Goal: Information Seeking & Learning: Find specific fact

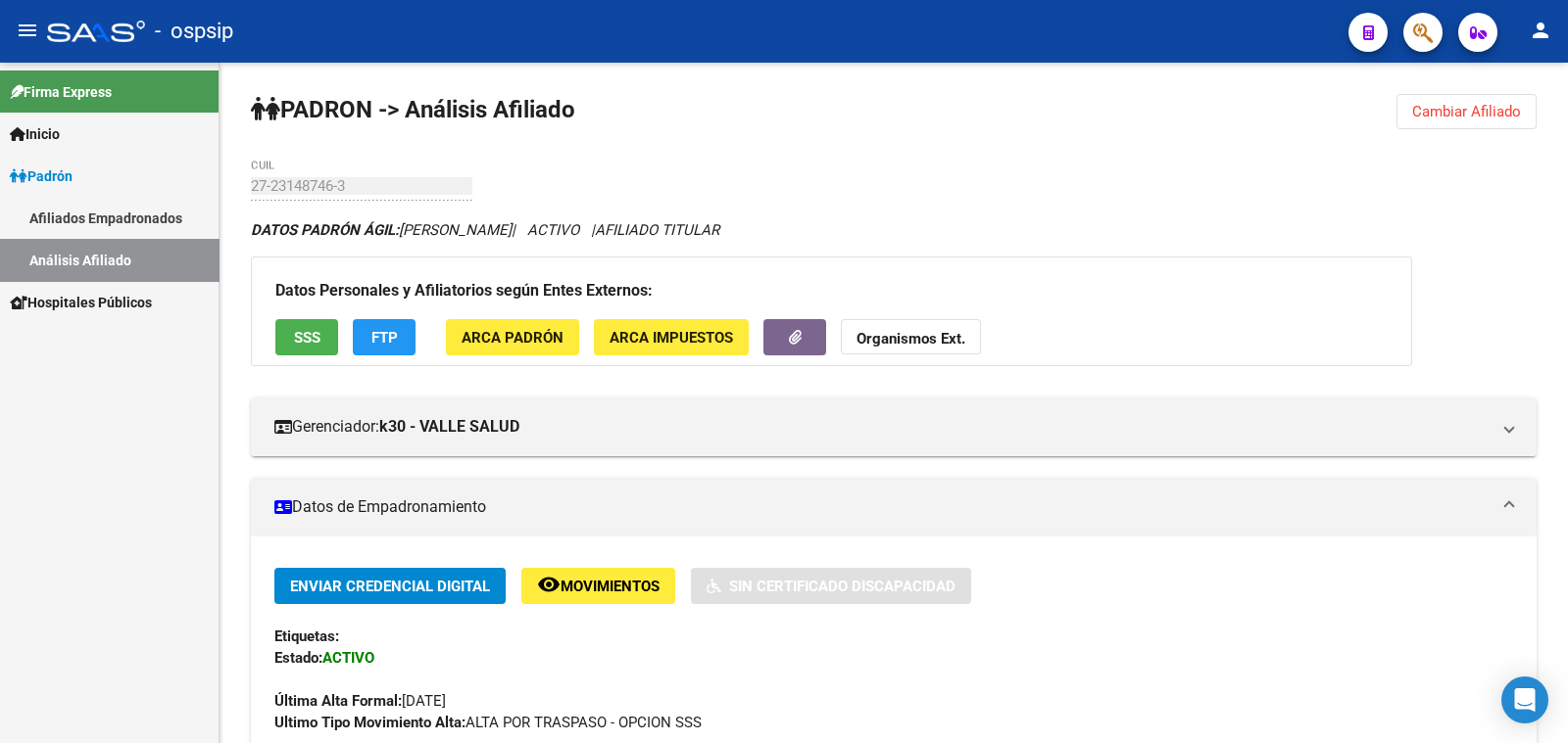
scroll to position [367, 0]
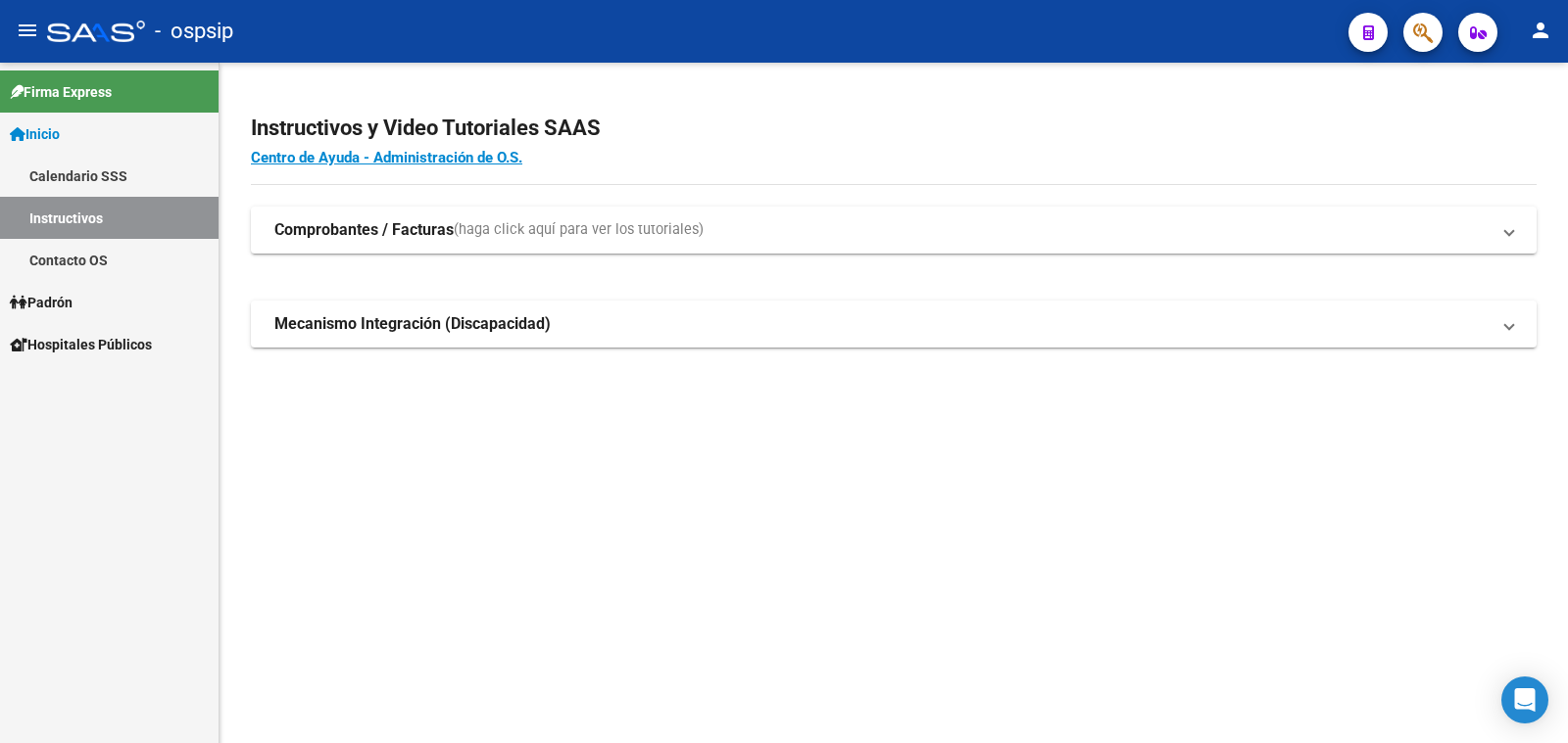
click at [58, 299] on span "Padrón" at bounding box center [41, 302] width 63 height 22
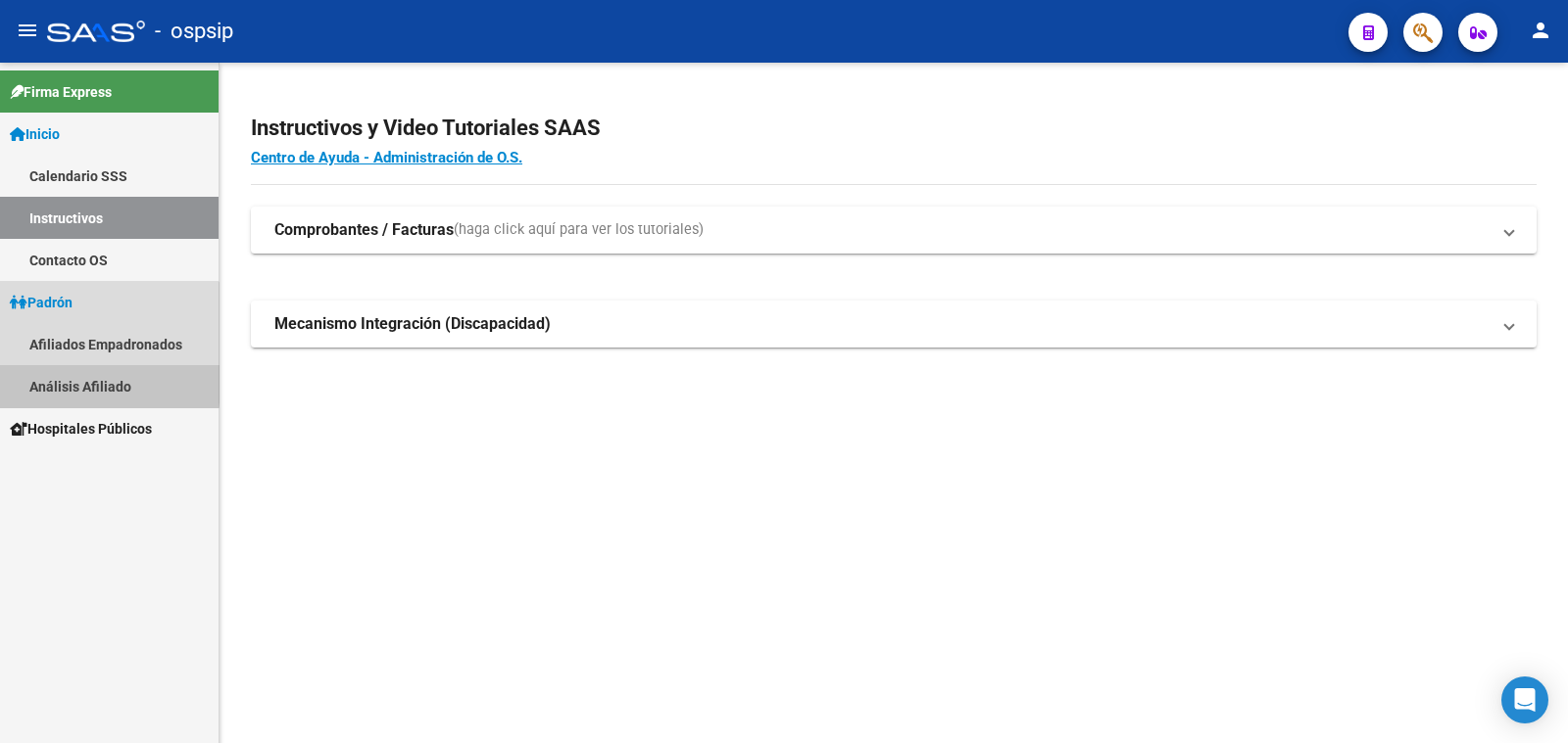
click at [78, 380] on link "Análisis Afiliado" at bounding box center [109, 386] width 219 height 42
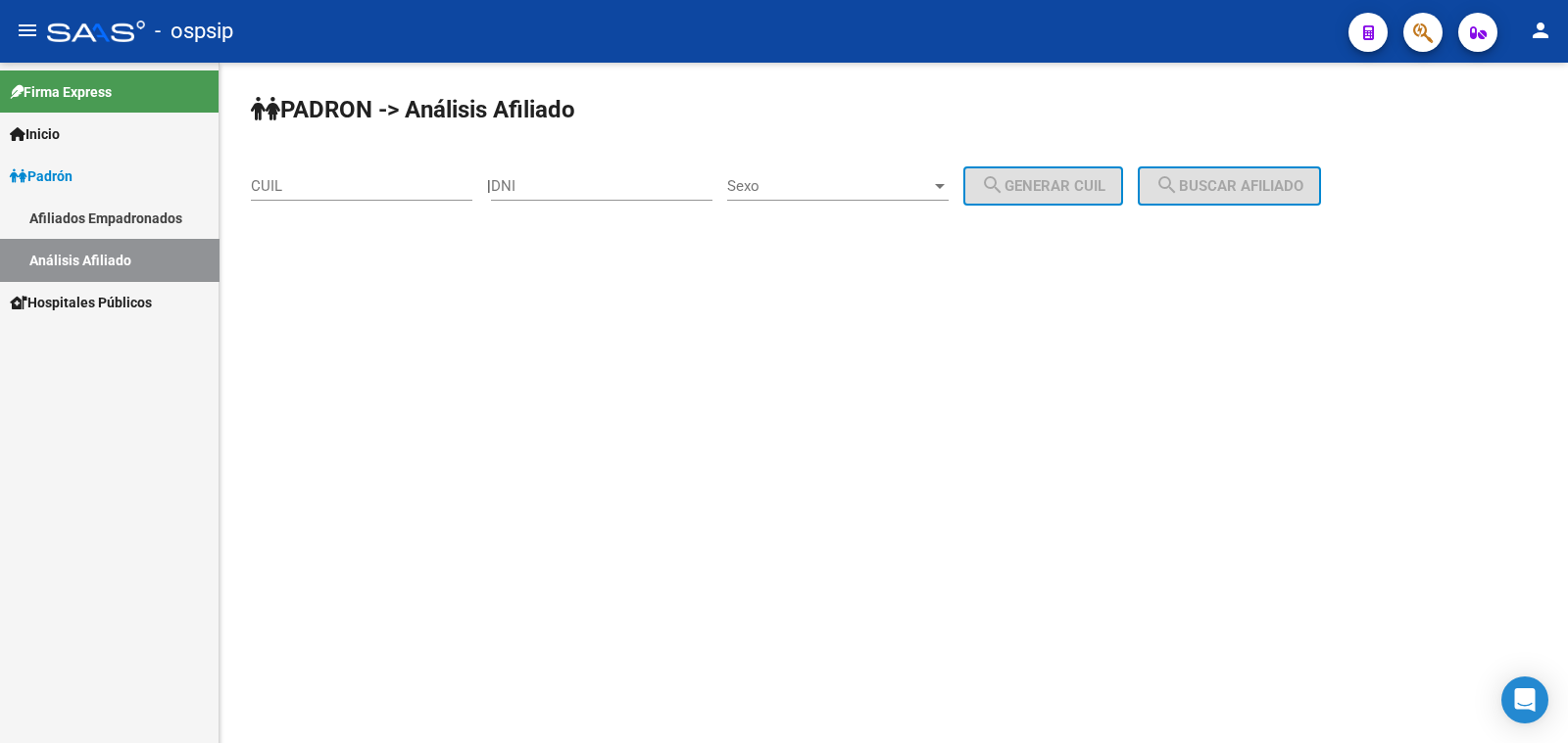
click at [578, 173] on div "DNI" at bounding box center [601, 180] width 222 height 42
type input "23812853"
click at [862, 183] on span "Sexo" at bounding box center [829, 186] width 204 height 18
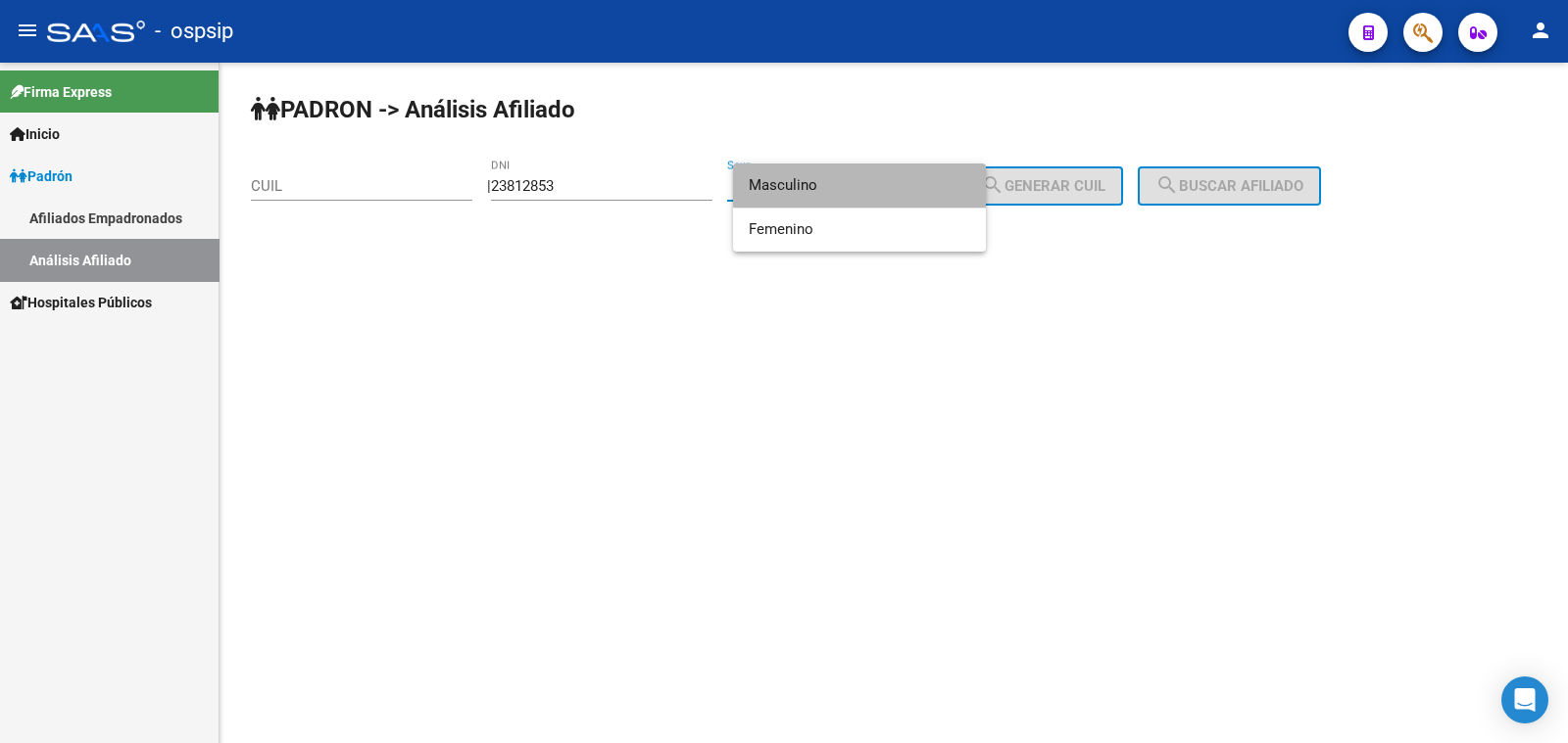
click at [862, 183] on span "Masculino" at bounding box center [859, 185] width 222 height 44
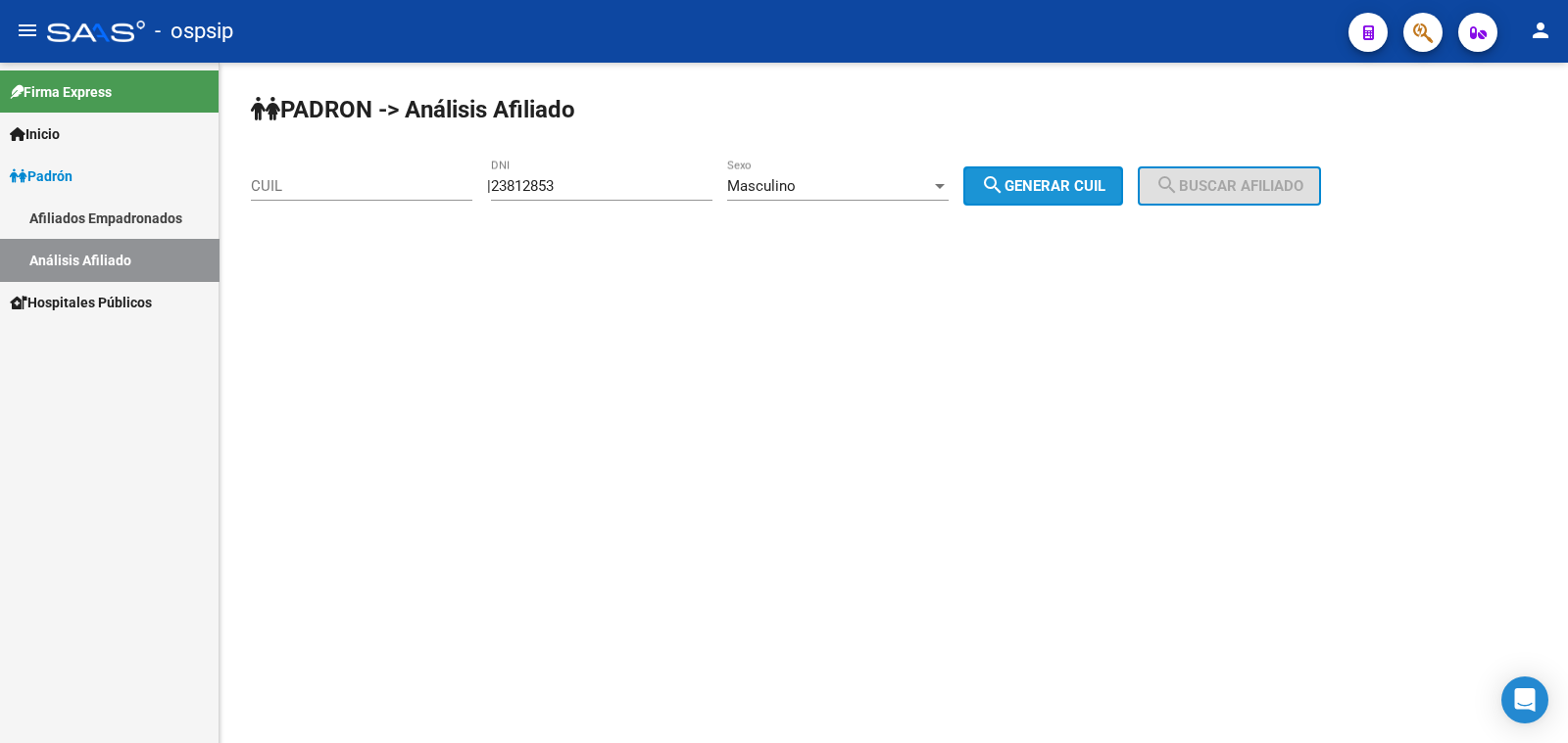
click at [1065, 175] on button "search Generar CUIL" at bounding box center [1043, 185] width 160 height 39
type input "20-23812853-7"
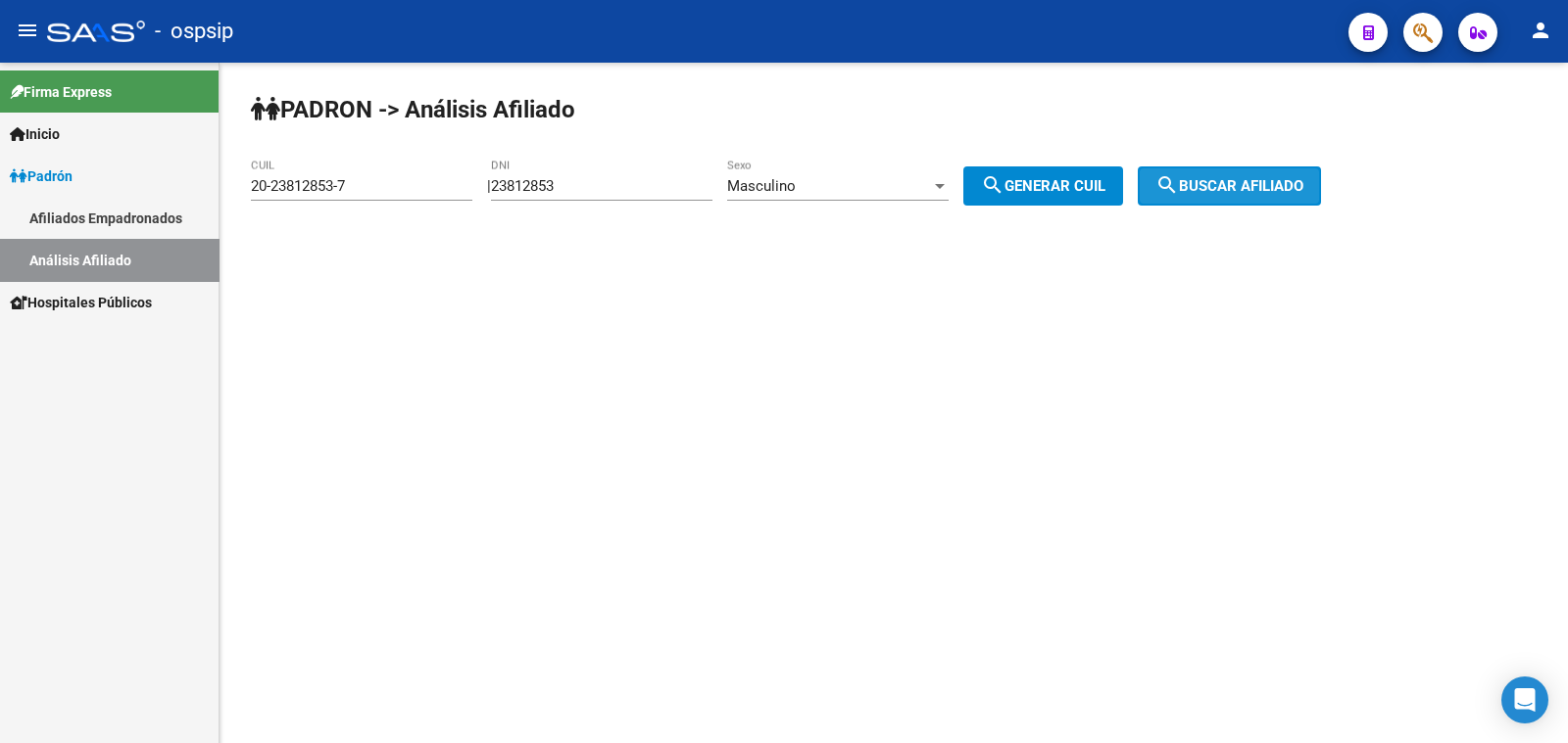
click at [1226, 180] on span "search Buscar afiliado" at bounding box center [1229, 186] width 148 height 18
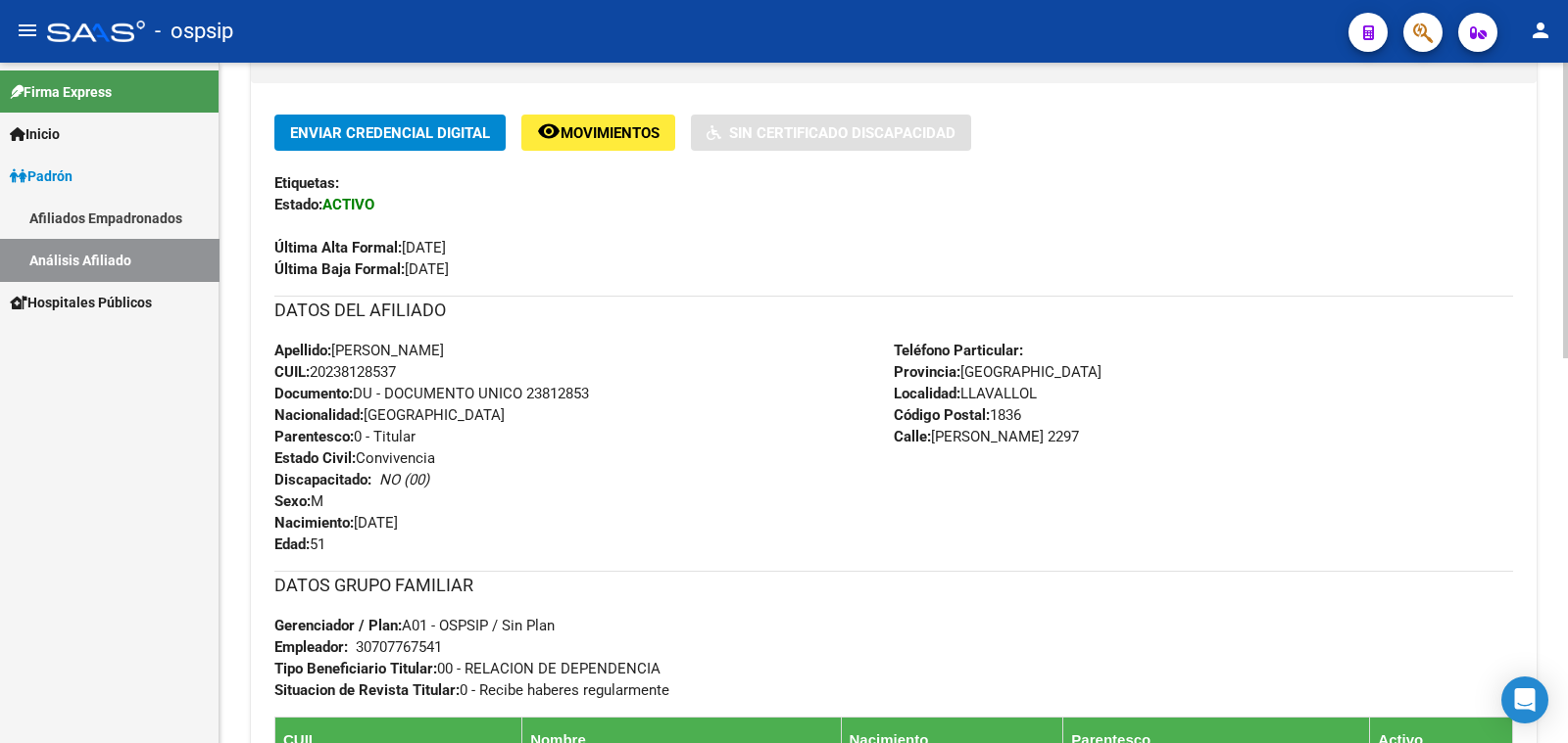
scroll to position [488, 0]
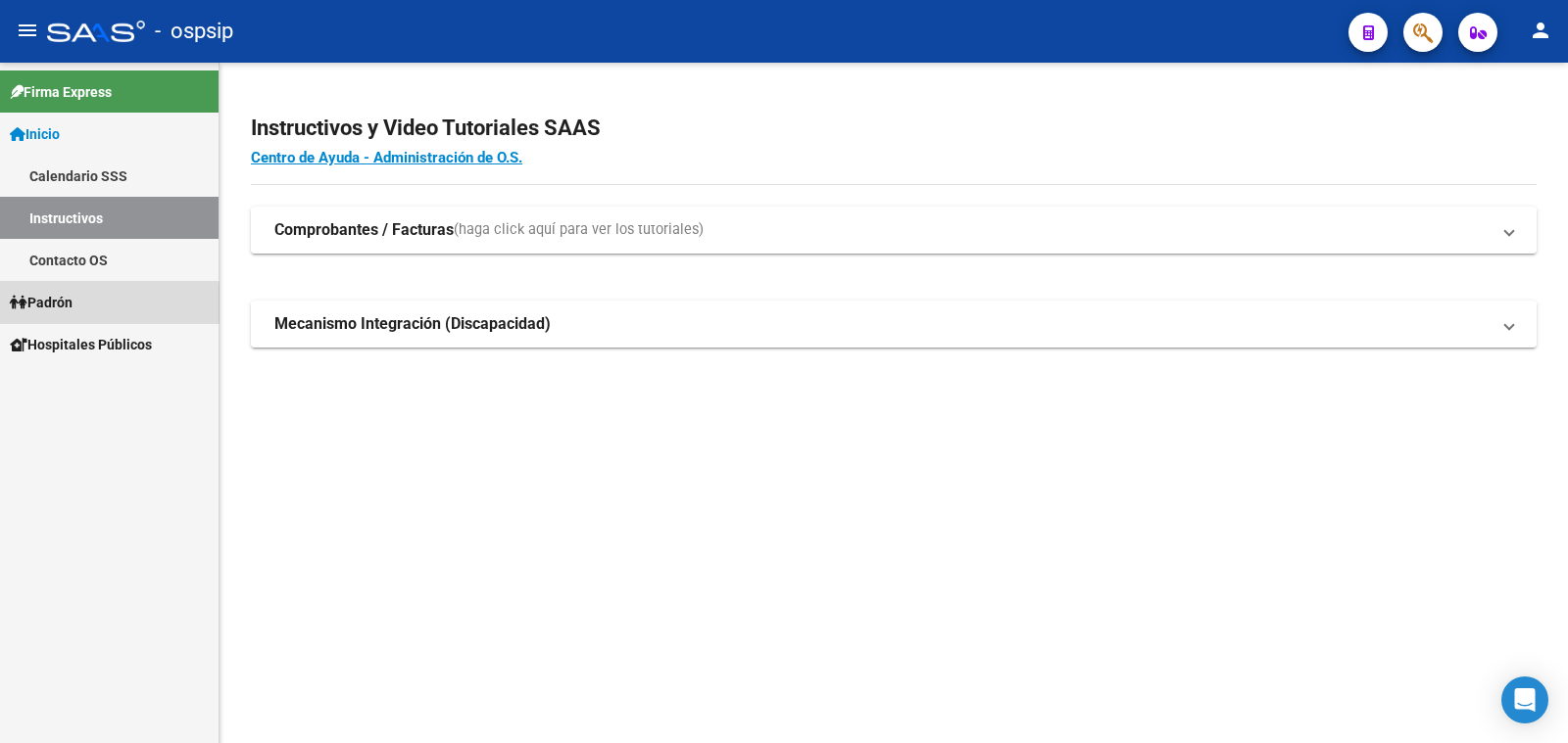
click at [43, 302] on span "Padrón" at bounding box center [41, 302] width 63 height 22
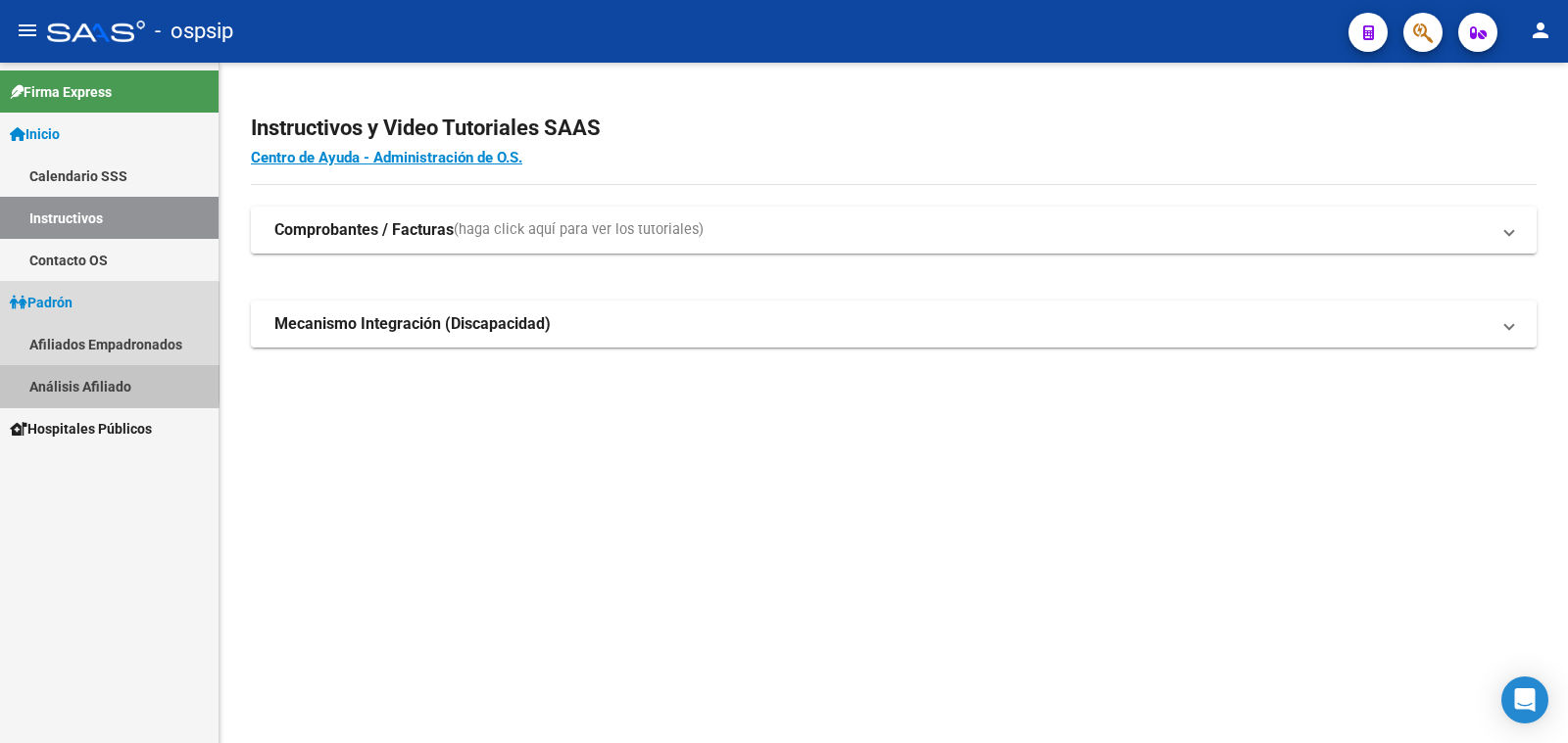
click at [50, 383] on link "Análisis Afiliado" at bounding box center [109, 386] width 219 height 42
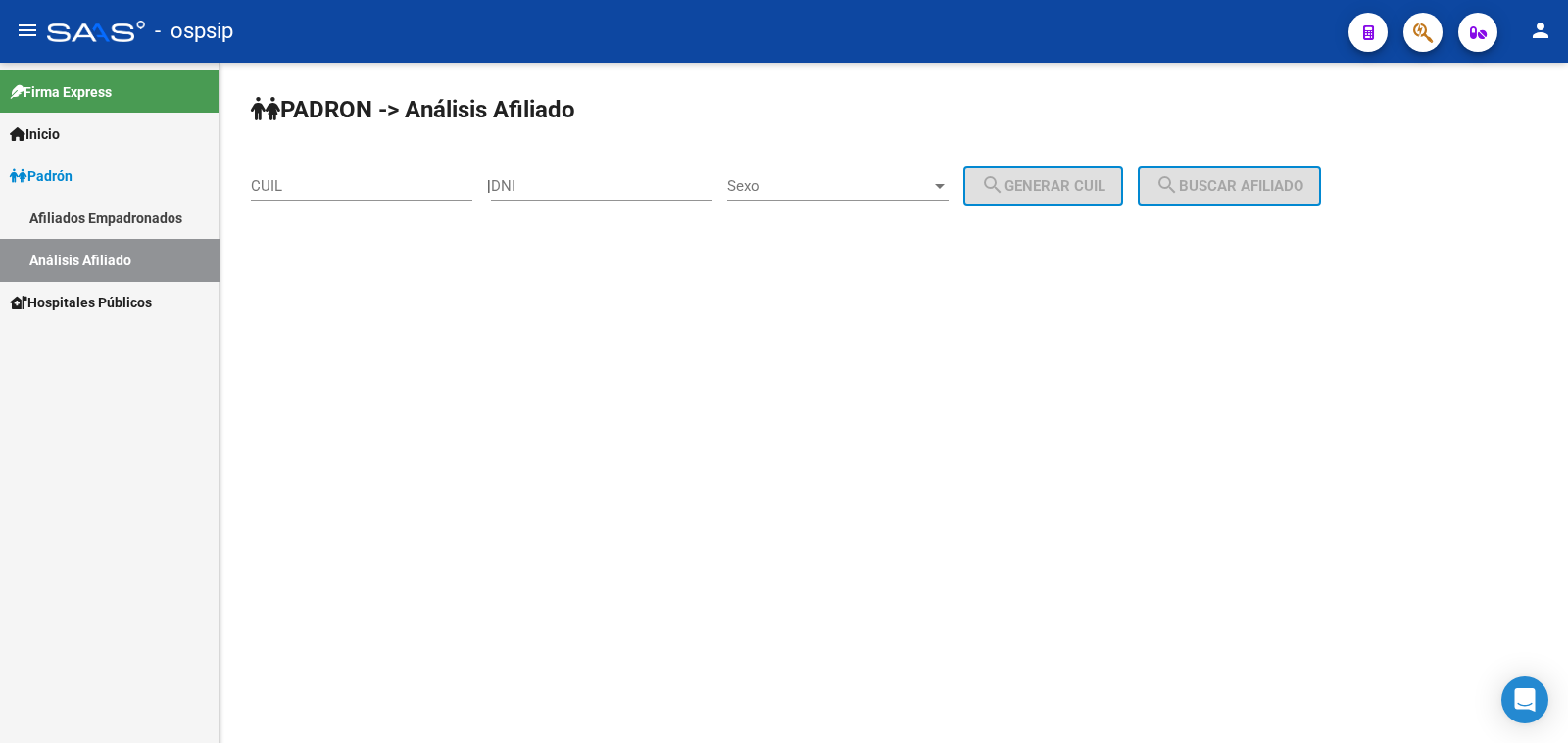
click at [591, 176] on div "DNI" at bounding box center [601, 180] width 222 height 42
type input "35537308"
click at [823, 186] on span "Sexo" at bounding box center [829, 186] width 204 height 18
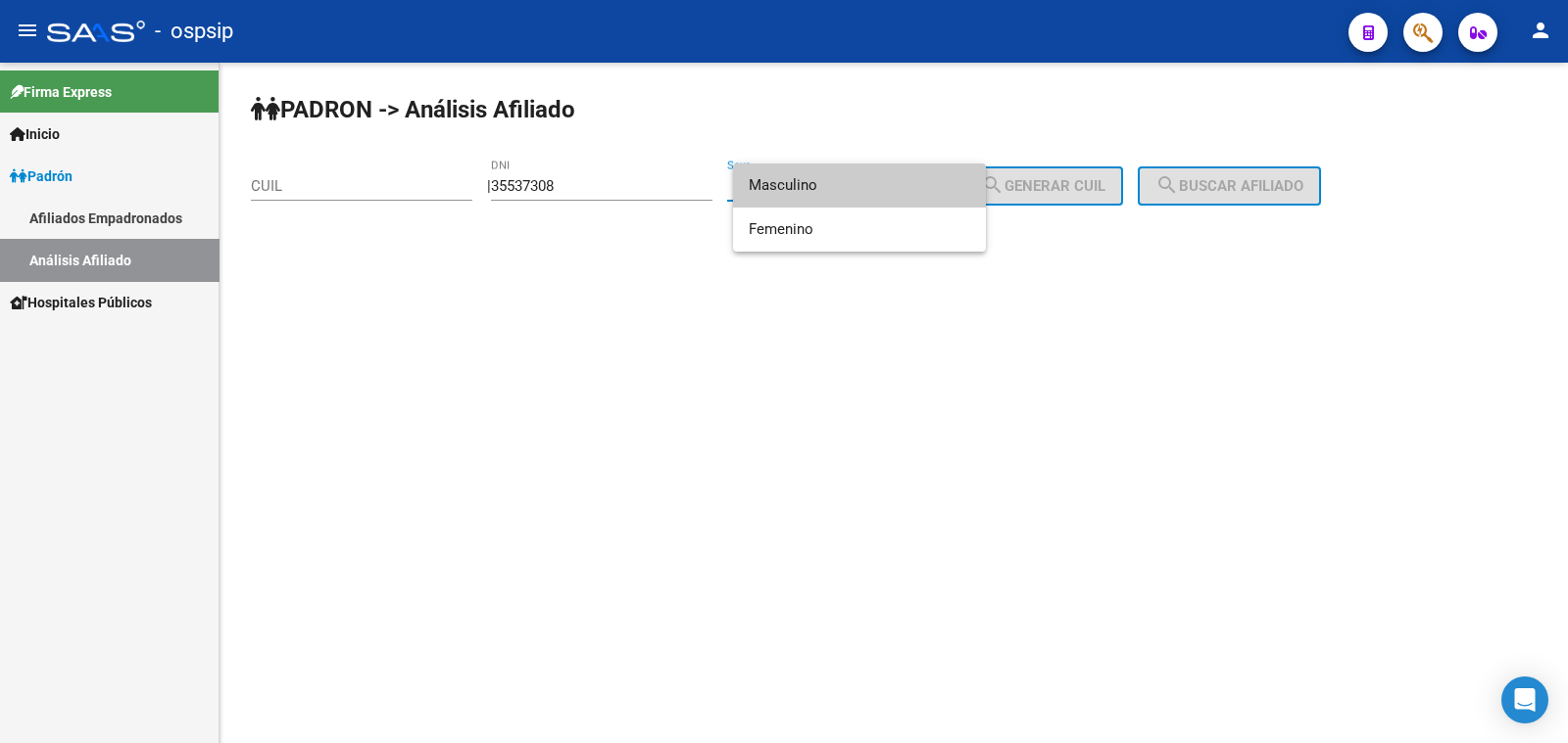
click at [823, 186] on span "Masculino" at bounding box center [859, 185] width 222 height 44
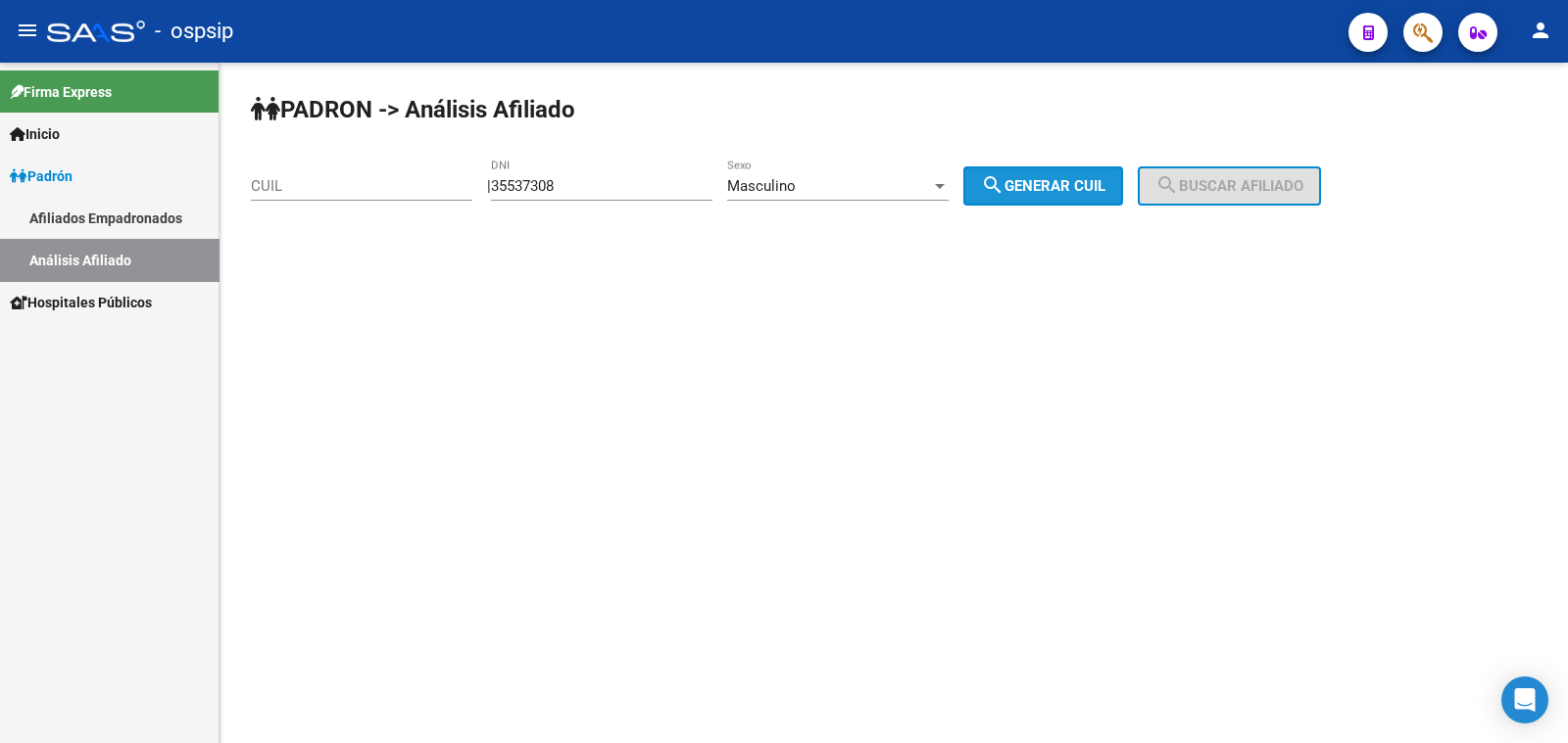
click at [1054, 185] on span "search Generar CUIL" at bounding box center [1043, 186] width 124 height 18
type input "20-35537308-9"
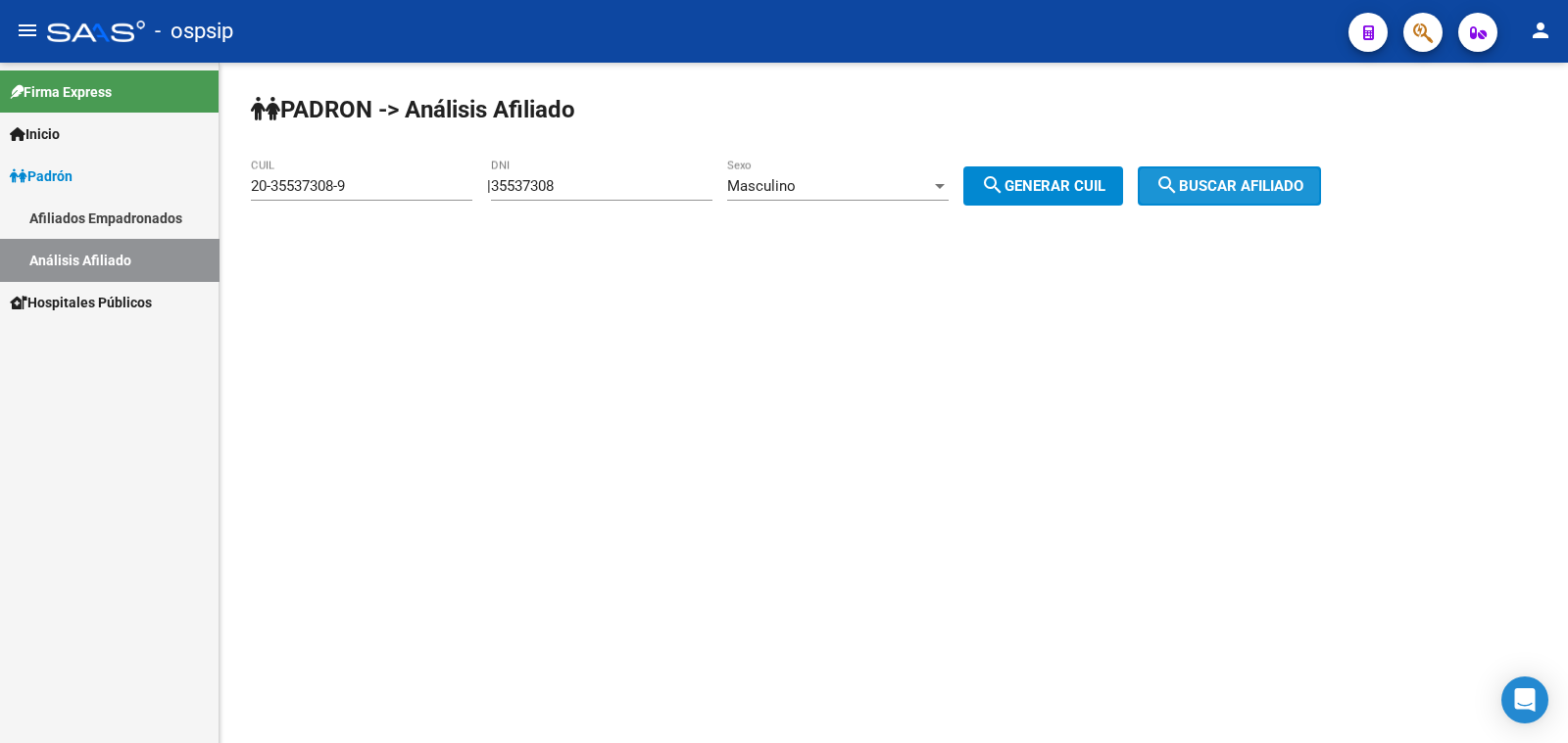
click at [1219, 182] on span "search Buscar afiliado" at bounding box center [1229, 186] width 148 height 18
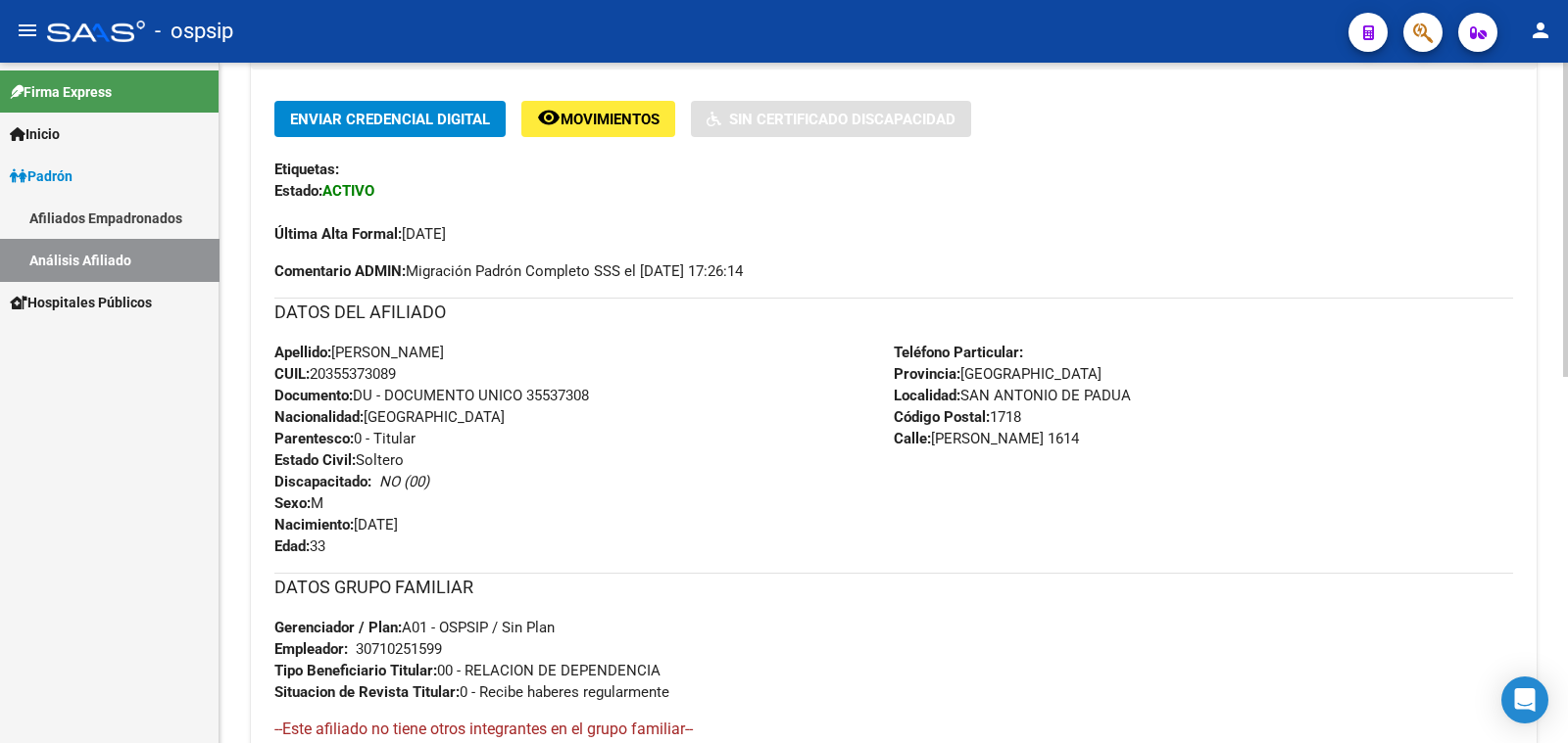
scroll to position [488, 0]
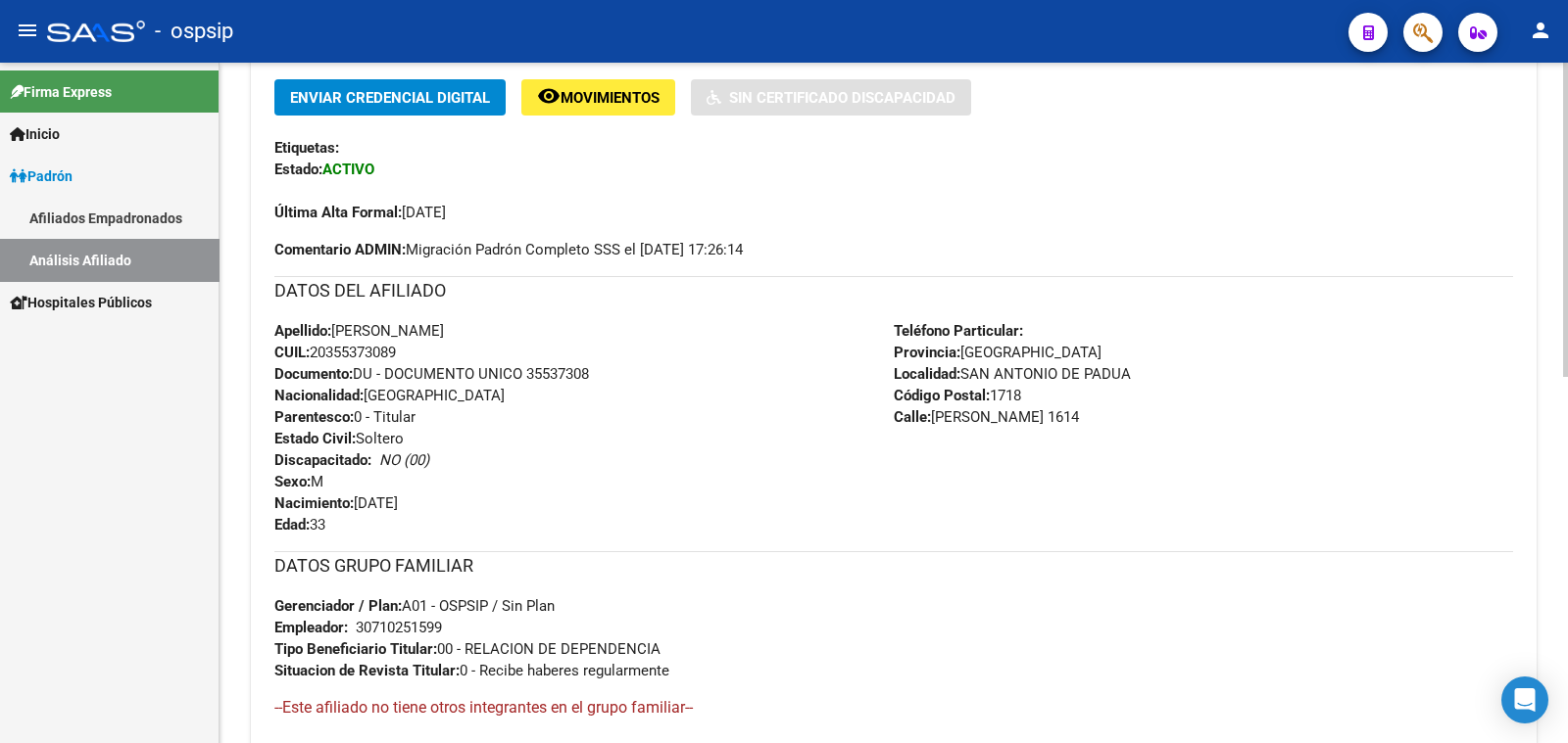
click at [1266, 450] on div "Teléfono Particular: Provincia: [GEOGRAPHIC_DATA] Localidad: [GEOGRAPHIC_DATA][…" at bounding box center [1203, 428] width 619 height 216
click at [1270, 453] on div "Teléfono Particular: Provincia: [GEOGRAPHIC_DATA] Localidad: [GEOGRAPHIC_DATA][…" at bounding box center [1203, 428] width 619 height 216
click at [1448, 709] on h4 "--Este afiliado no tiene otros integrantes en el grupo familiar--" at bounding box center [893, 708] width 1239 height 22
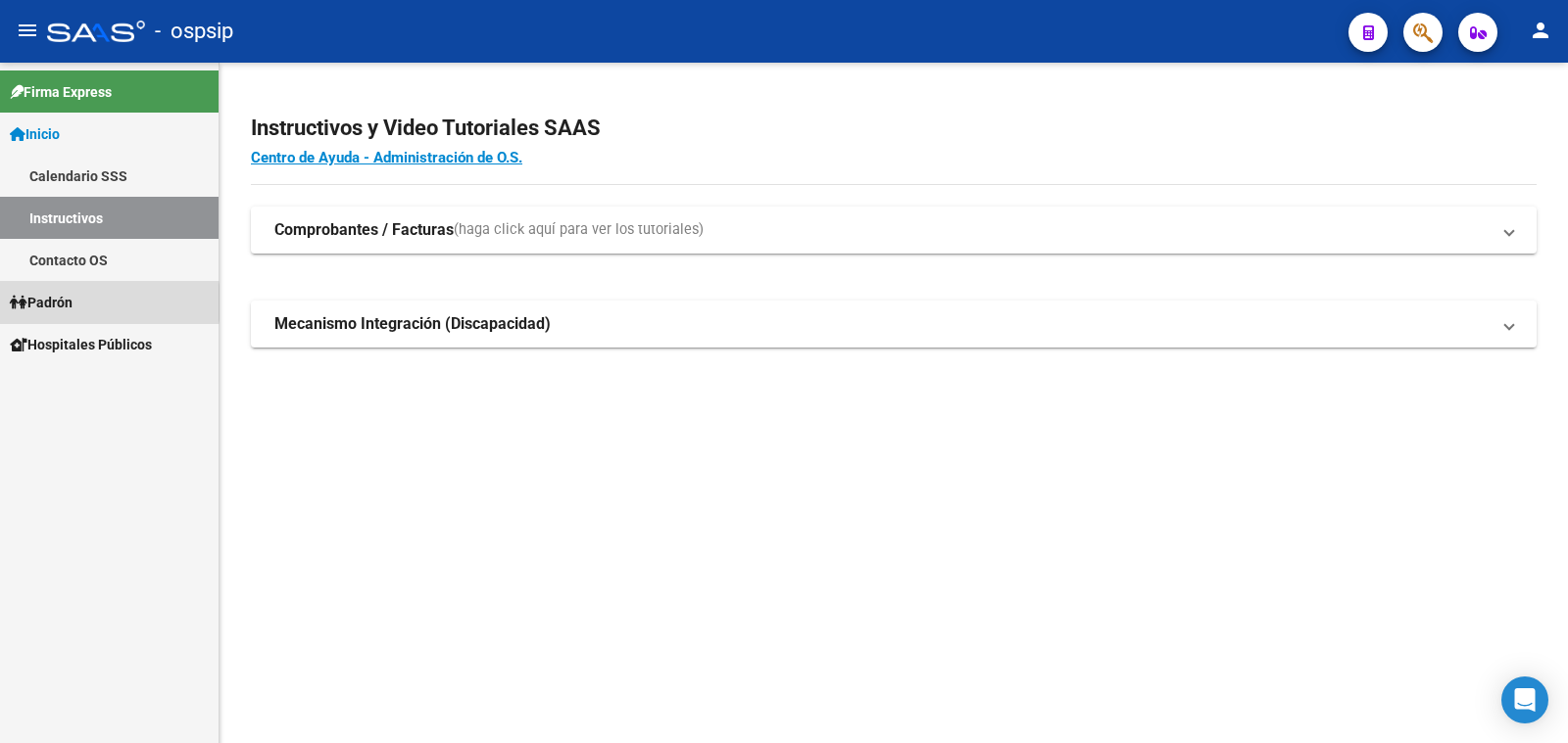
click at [64, 302] on span "Padrón" at bounding box center [41, 302] width 63 height 22
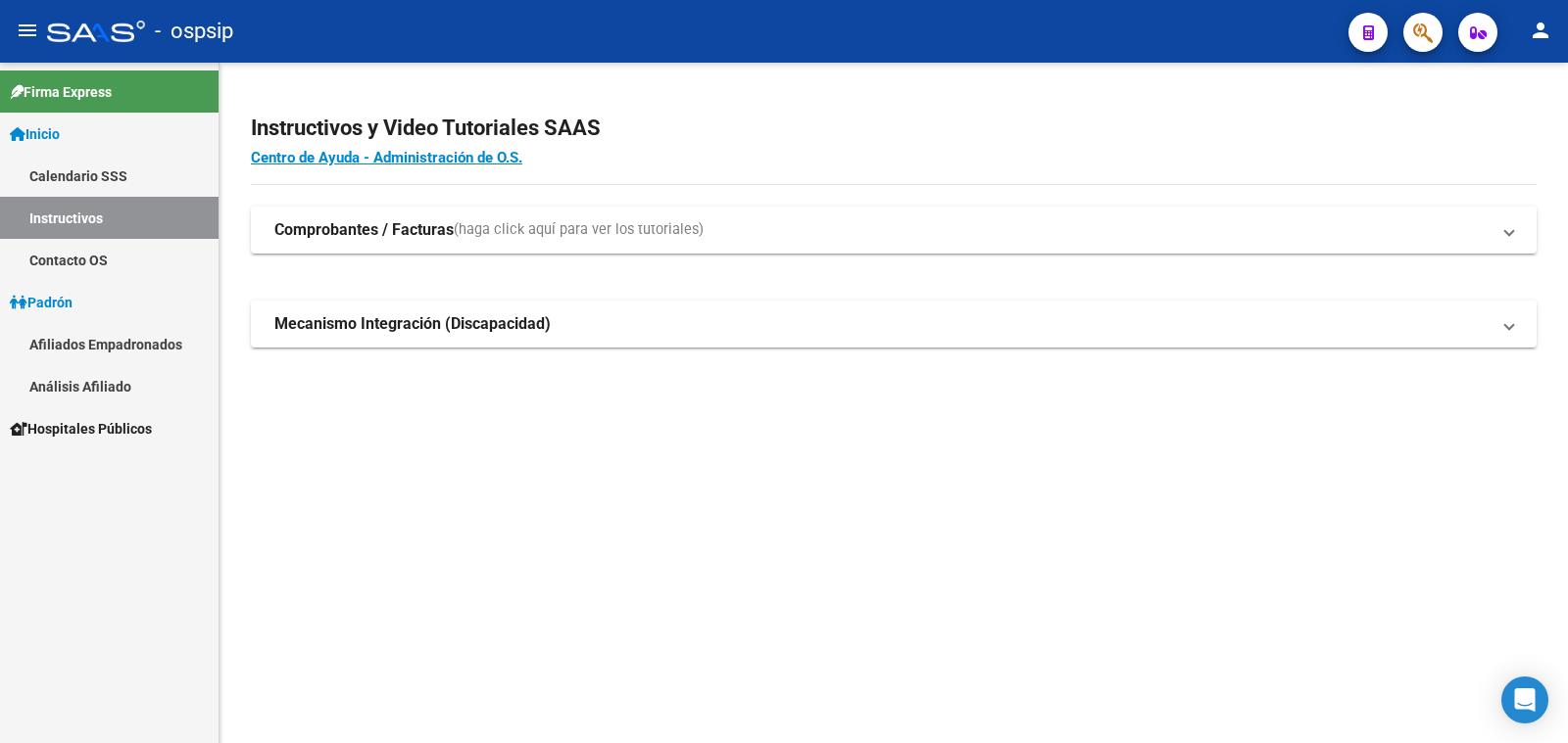
click at [89, 384] on link "Análisis Afiliado" at bounding box center [109, 386] width 219 height 42
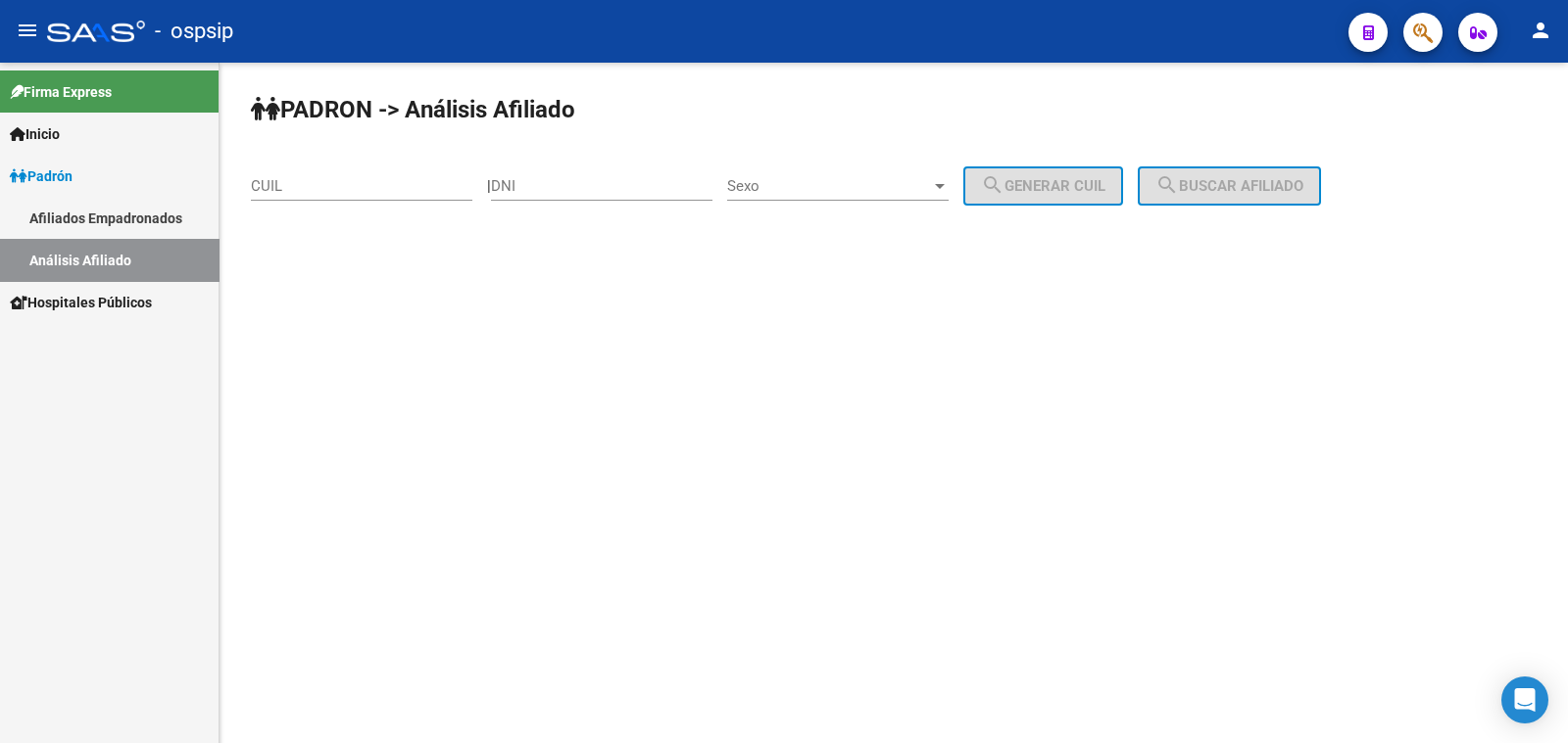
click at [573, 171] on div "DNI" at bounding box center [601, 180] width 222 height 42
type input "35910938"
click at [849, 185] on span "Sexo" at bounding box center [829, 186] width 204 height 18
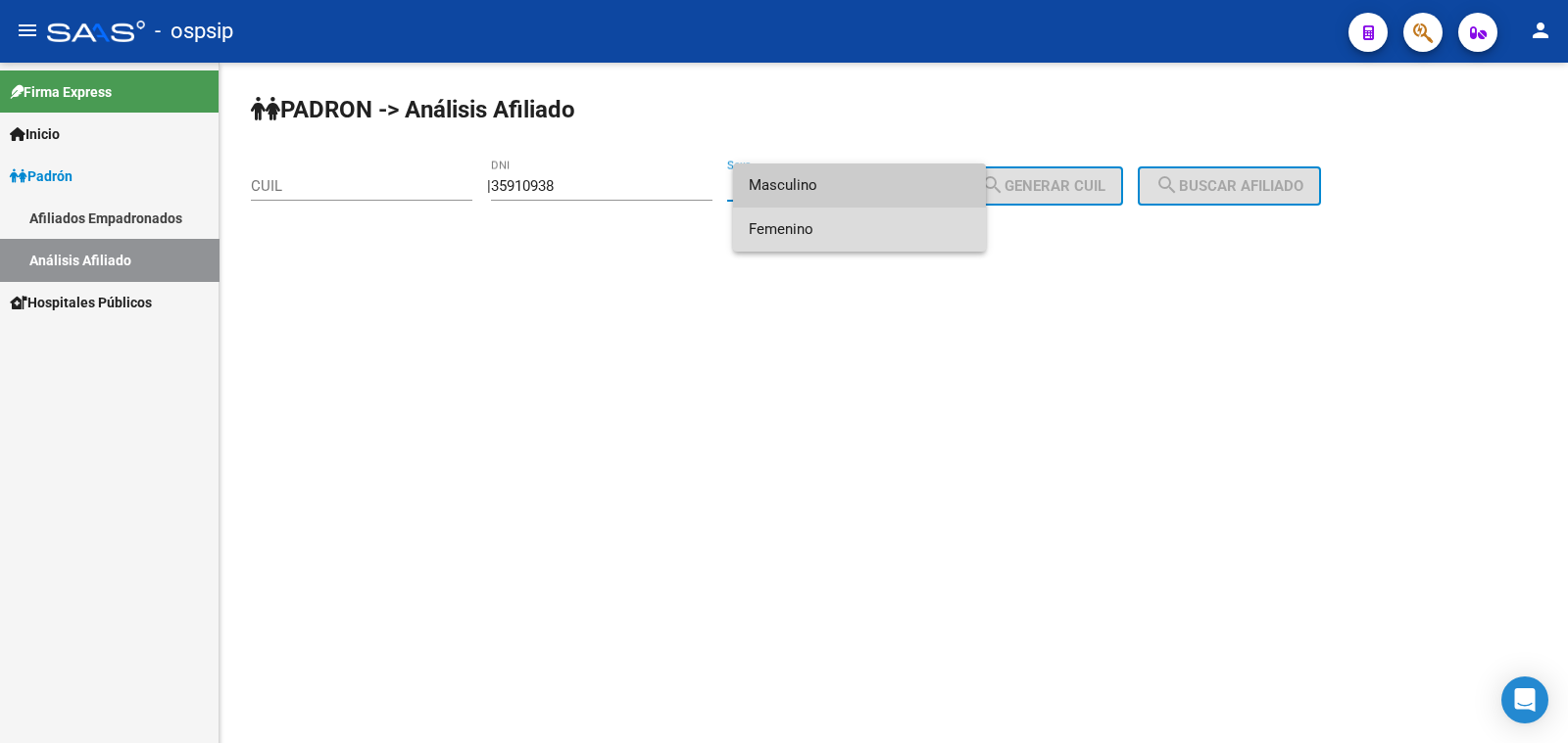
click at [899, 228] on span "Femenino" at bounding box center [859, 230] width 222 height 44
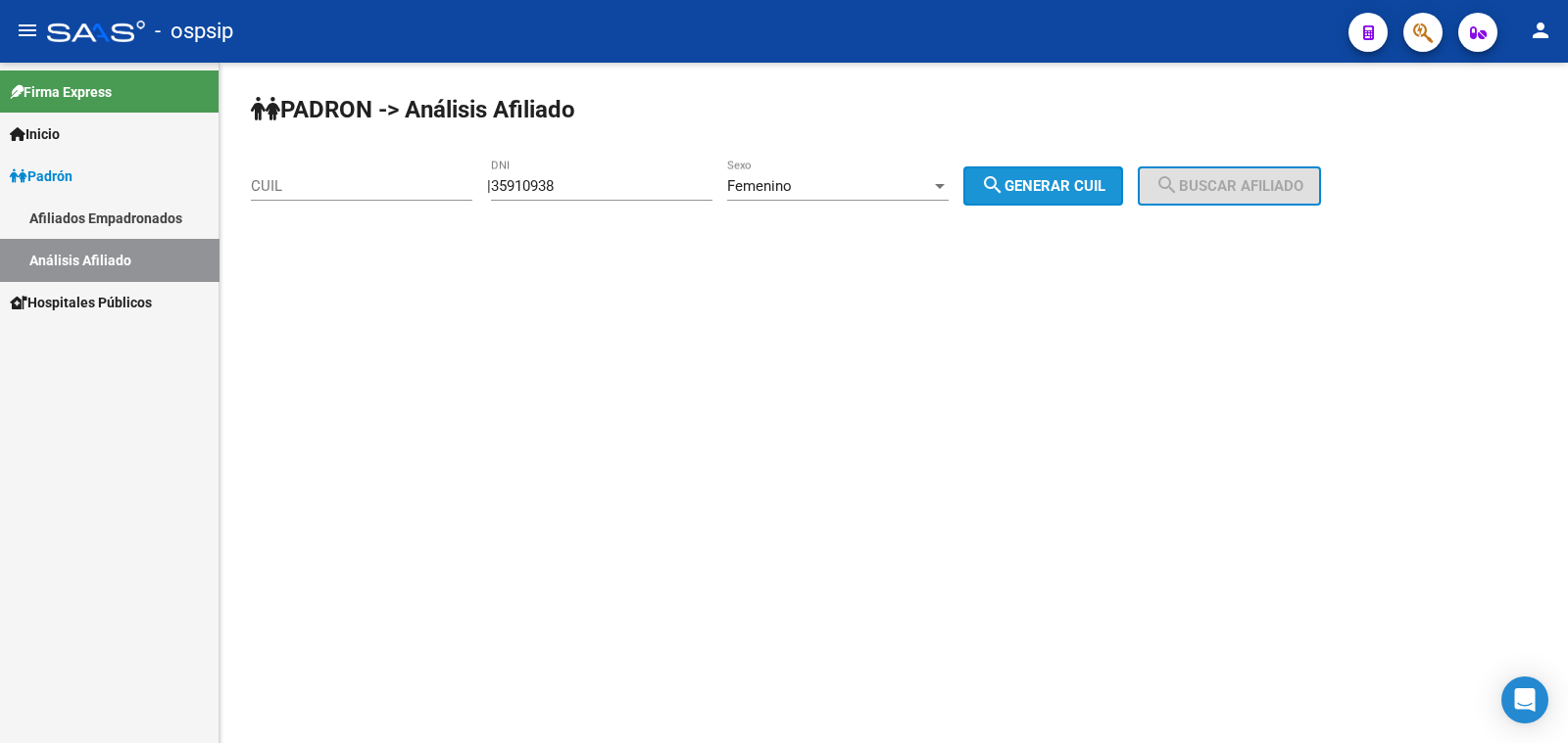
click at [1105, 178] on span "search Generar CUIL" at bounding box center [1043, 186] width 124 height 18
type input "27-35910938-0"
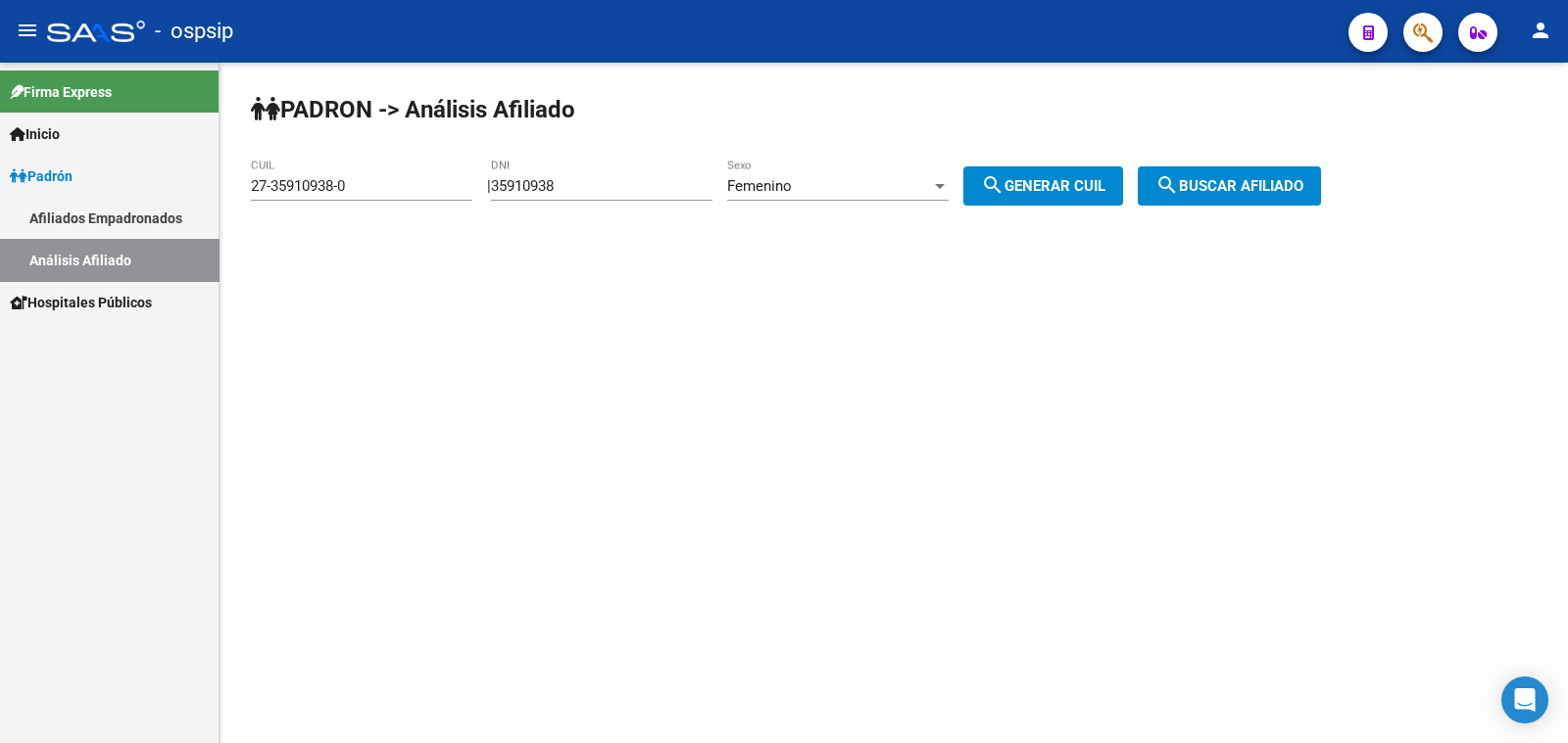
click at [1227, 190] on span "search Buscar afiliado" at bounding box center [1229, 186] width 148 height 18
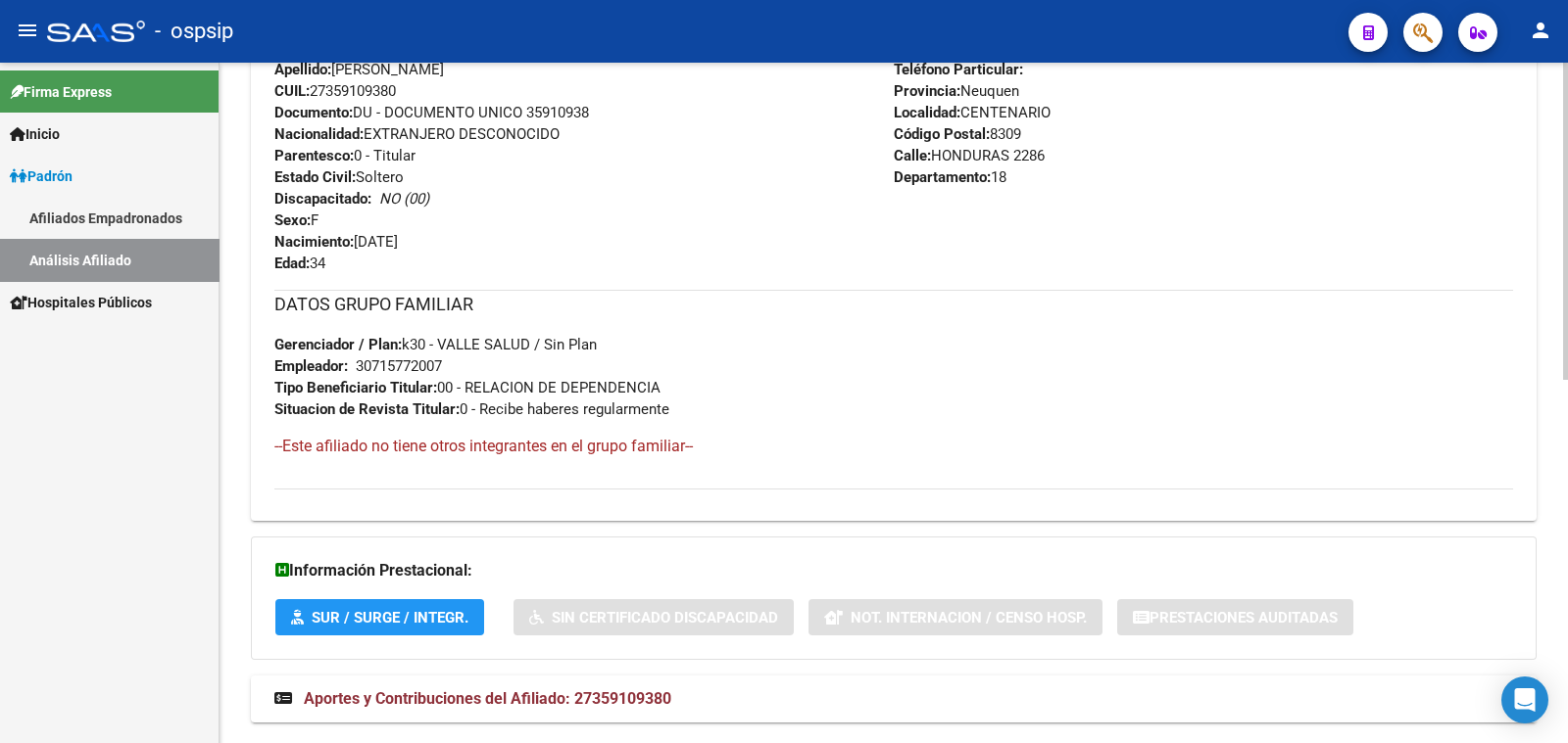
scroll to position [780, 0]
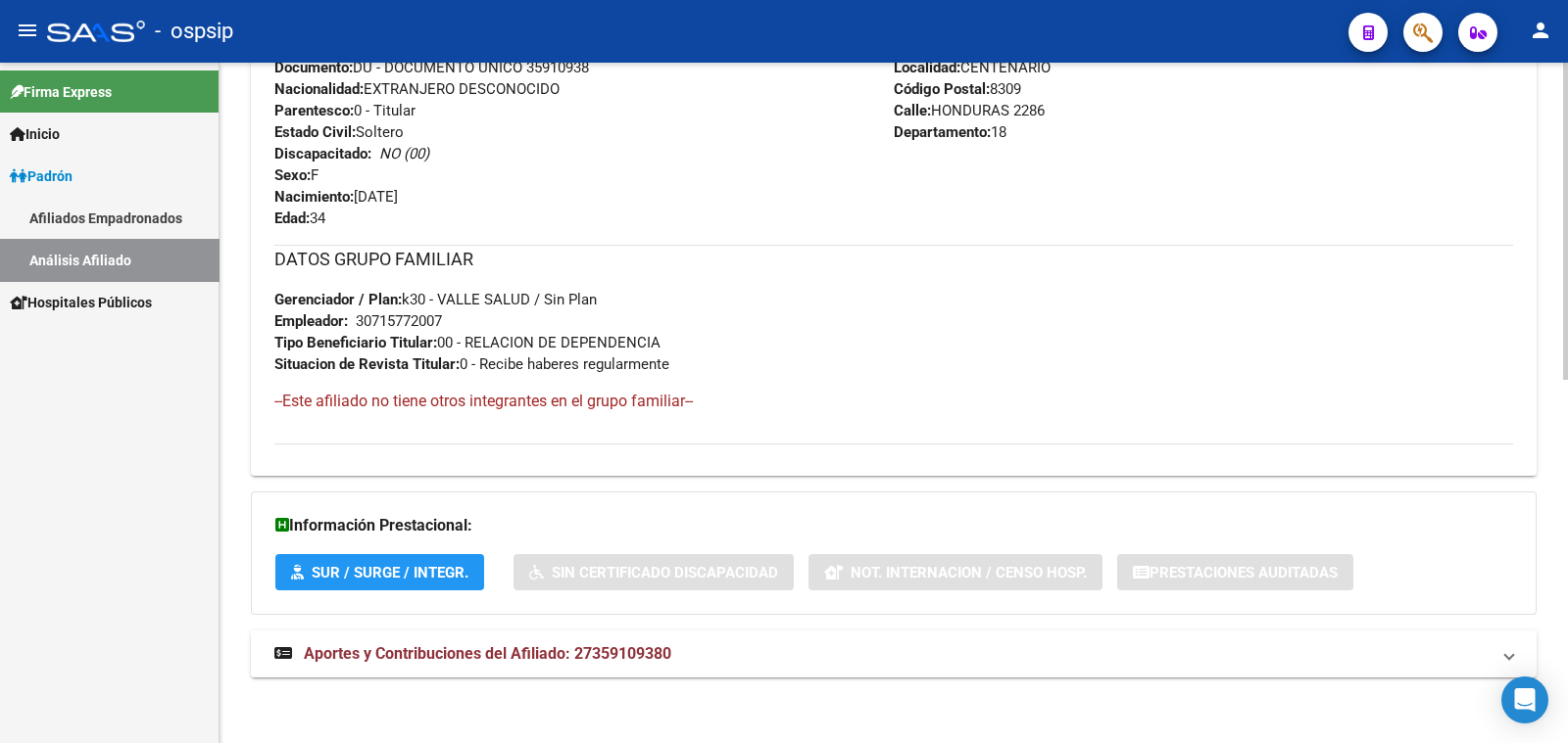
click at [521, 645] on span "Aportes y Contribuciones del Afiliado: 27359109380" at bounding box center [487, 653] width 367 height 19
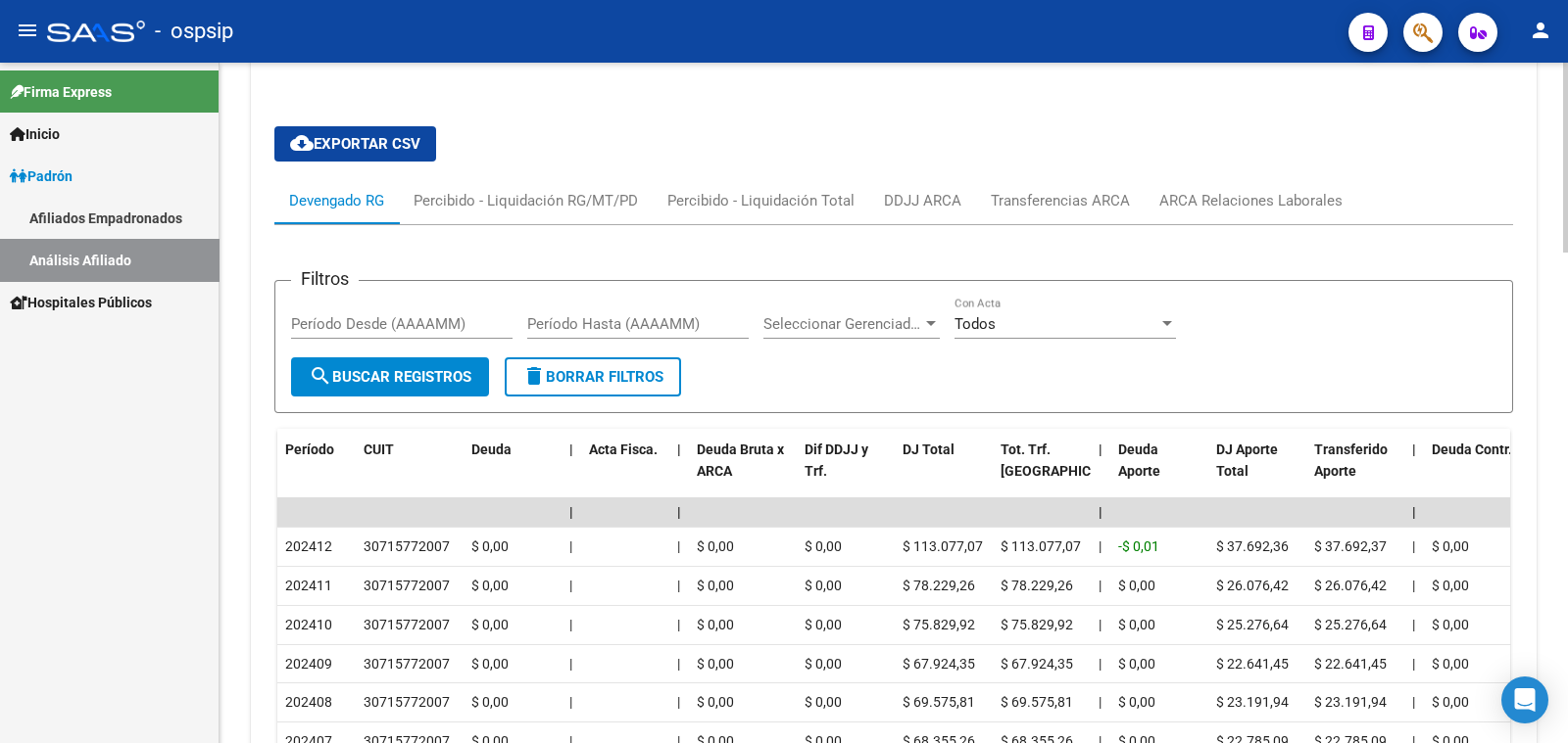
scroll to position [1269, 0]
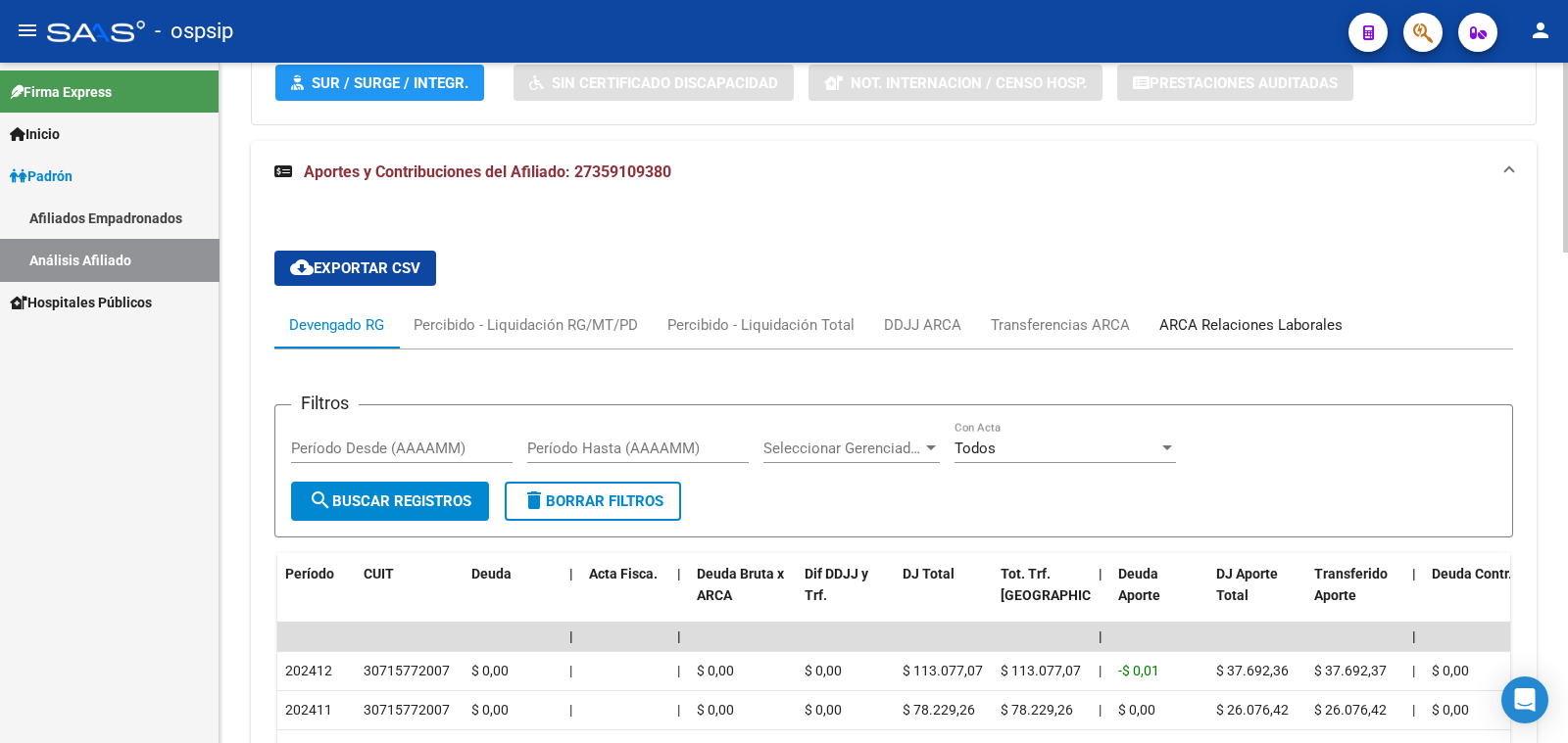
click at [1186, 324] on div "ARCA Relaciones Laborales" at bounding box center [1251, 325] width 183 height 22
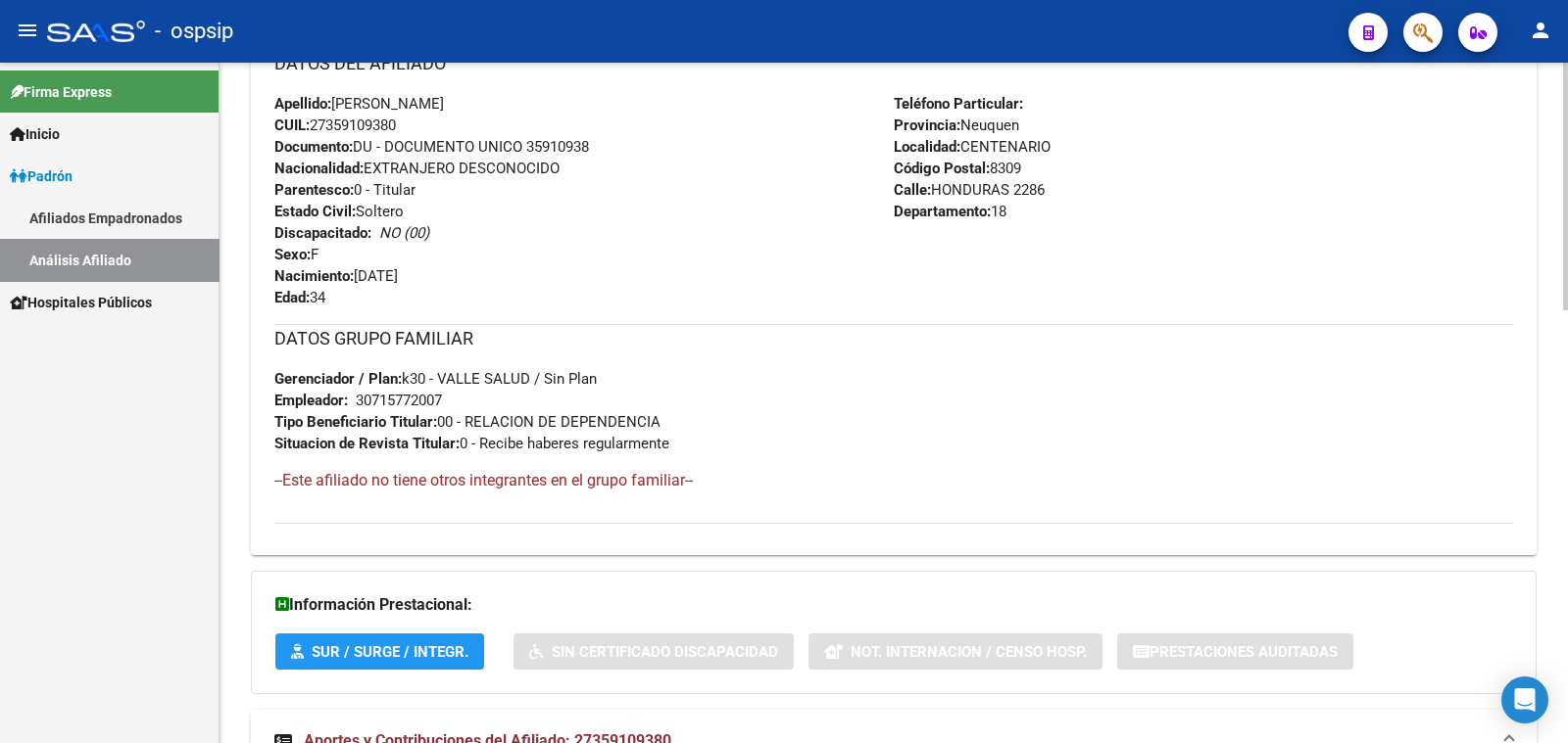
scroll to position [455, 0]
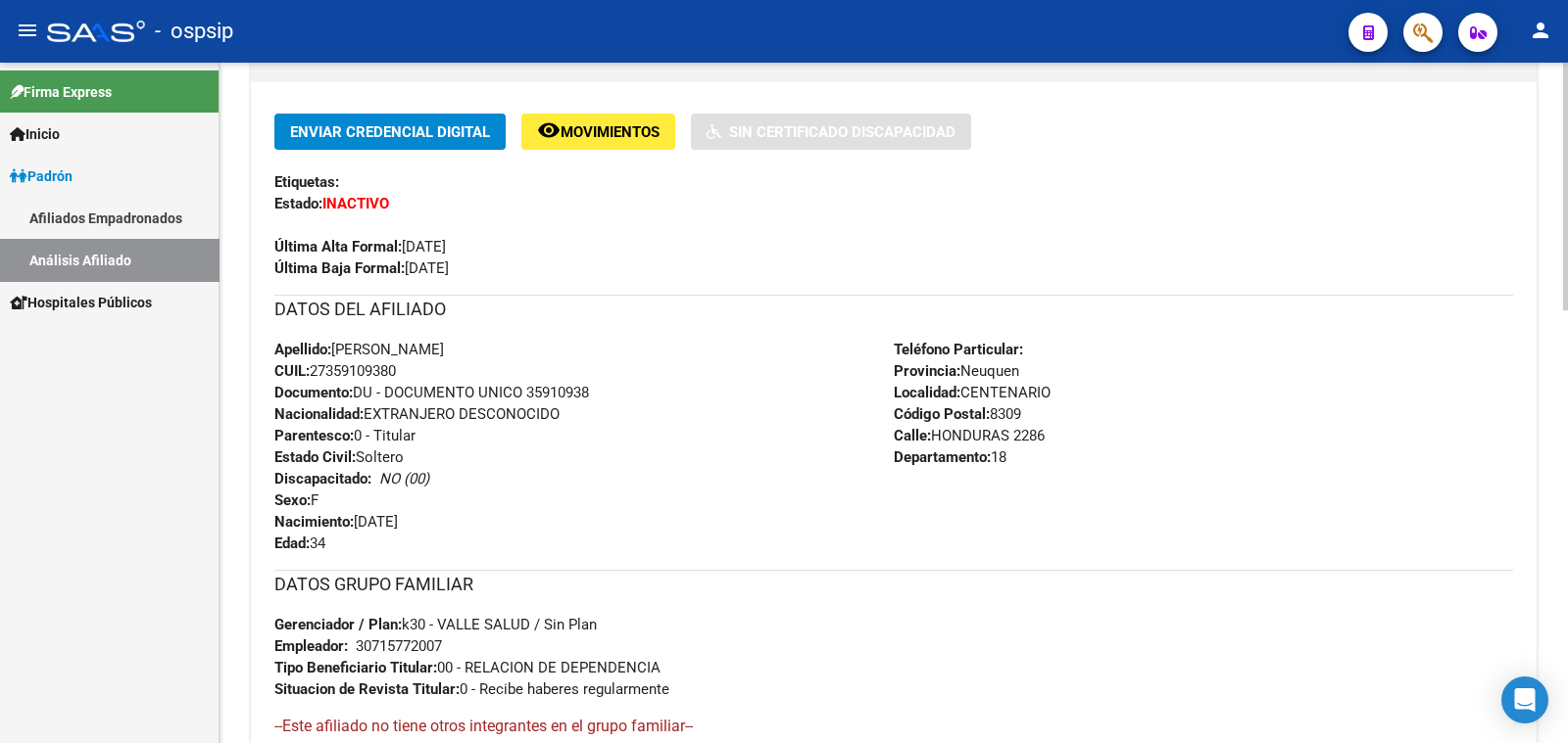
drag, startPoint x: 528, startPoint y: 381, endPoint x: 604, endPoint y: 383, distance: 76.0
click at [604, 383] on div "Apellido: [PERSON_NAME]: 27359109380 Documento: DU - DOCUMENTO UNICO 35910938 N…" at bounding box center [584, 447] width 619 height 216
copy span "35910938"
click at [569, 385] on span "Documento: DU - DOCUMENTO UNICO 35910938" at bounding box center [432, 393] width 314 height 18
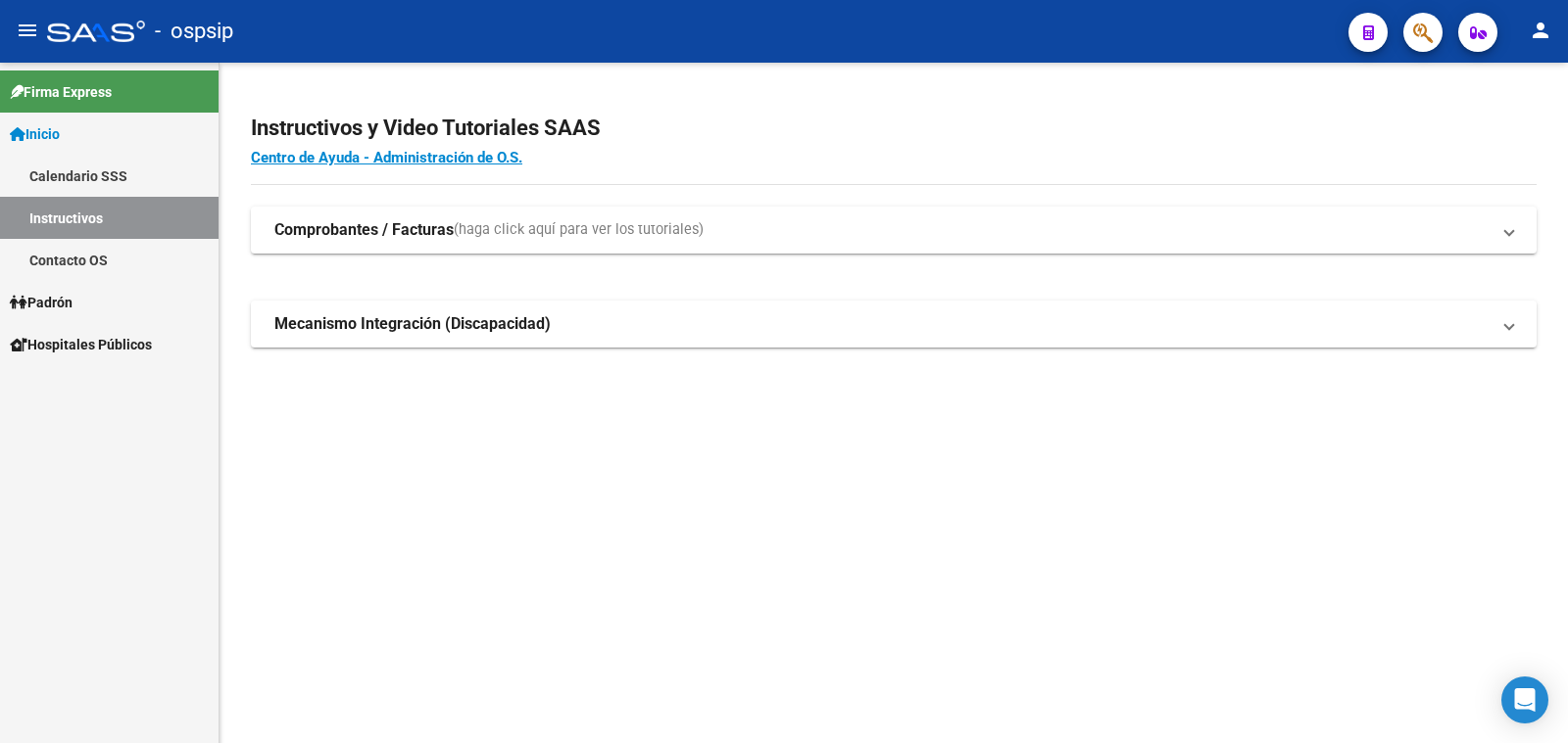
click at [62, 301] on span "Padrón" at bounding box center [41, 302] width 63 height 22
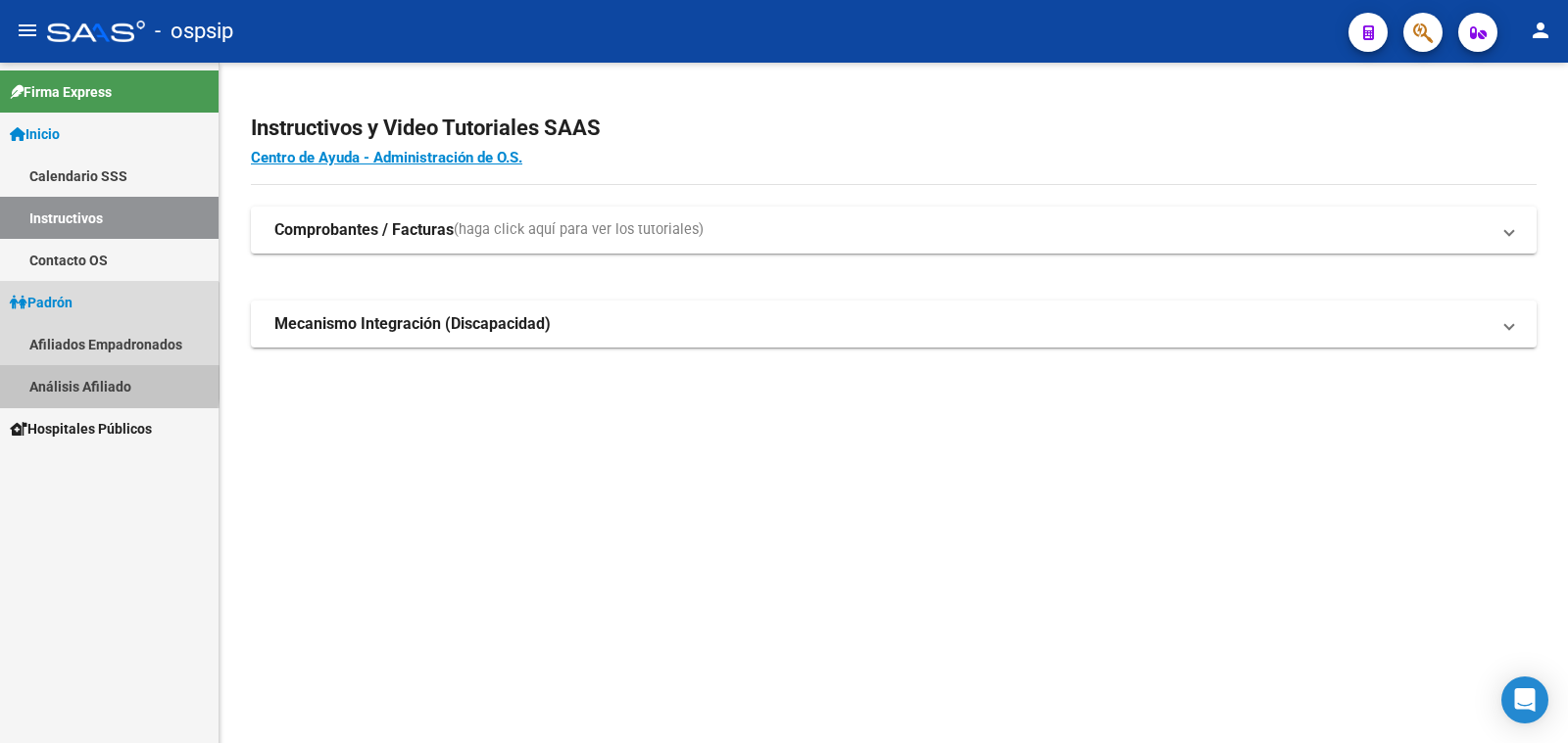
click at [85, 383] on link "Análisis Afiliado" at bounding box center [109, 386] width 219 height 42
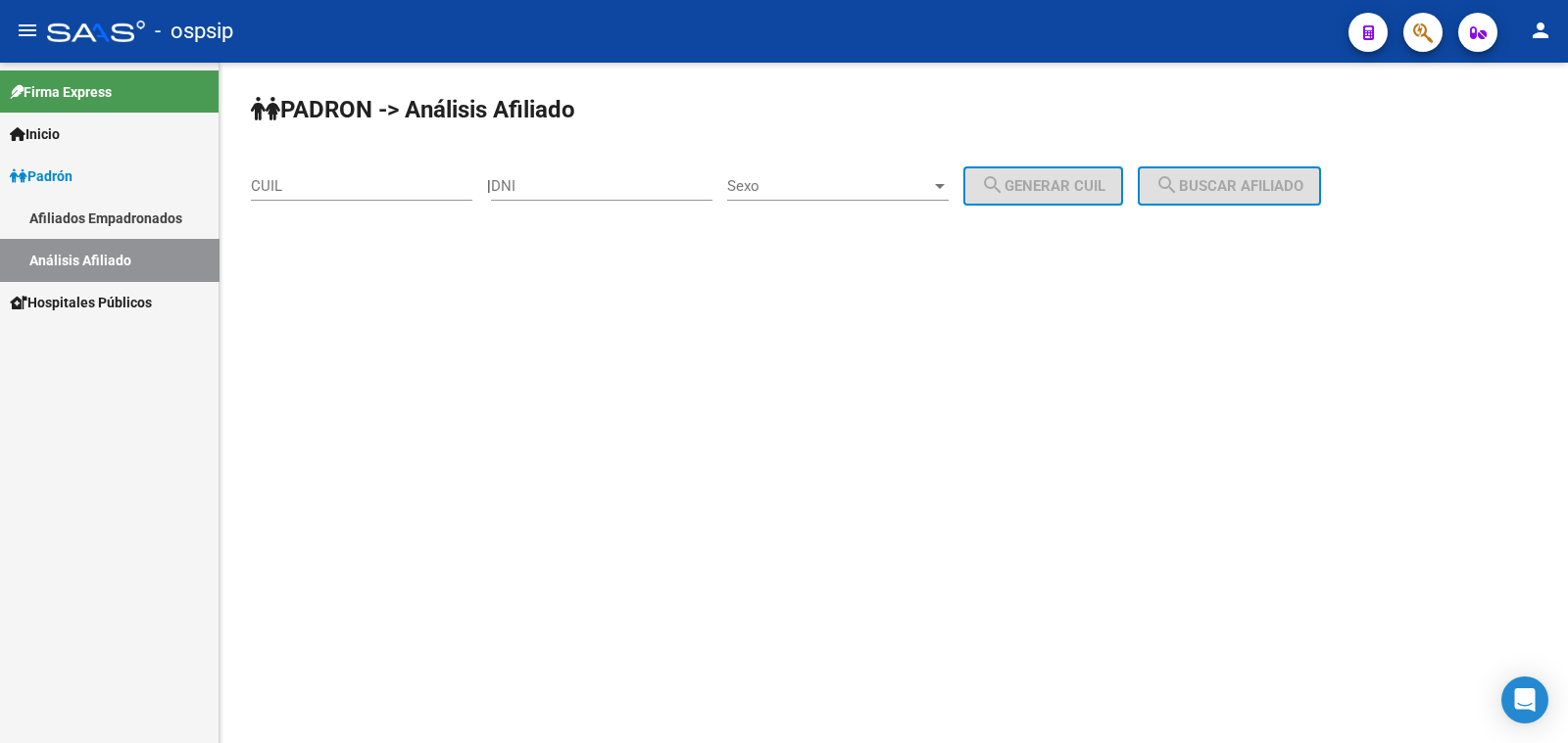
click at [555, 171] on div "DNI" at bounding box center [601, 180] width 222 height 42
type input "25671085"
click at [853, 189] on span "Sexo" at bounding box center [829, 186] width 204 height 18
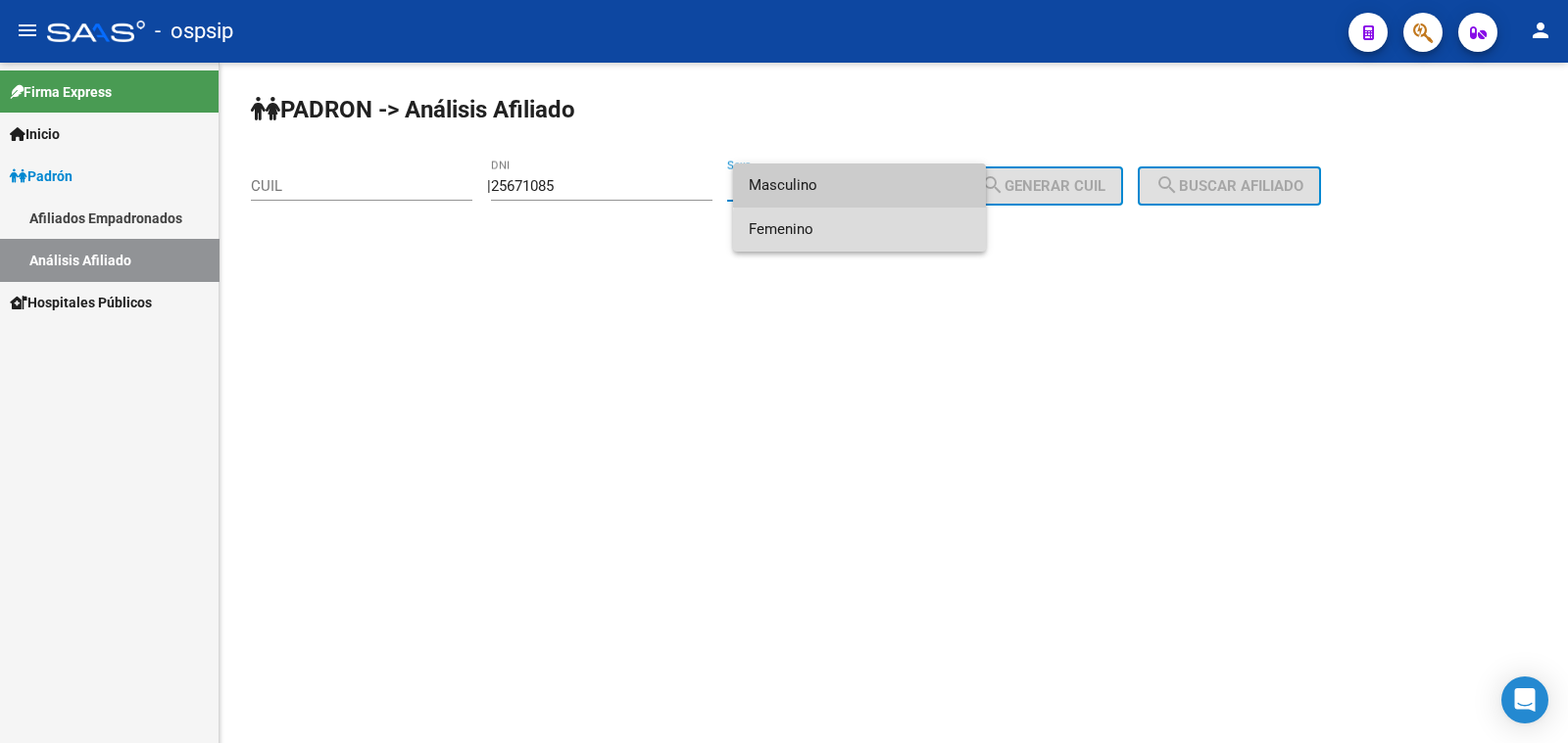
click at [877, 234] on span "Femenino" at bounding box center [859, 230] width 222 height 44
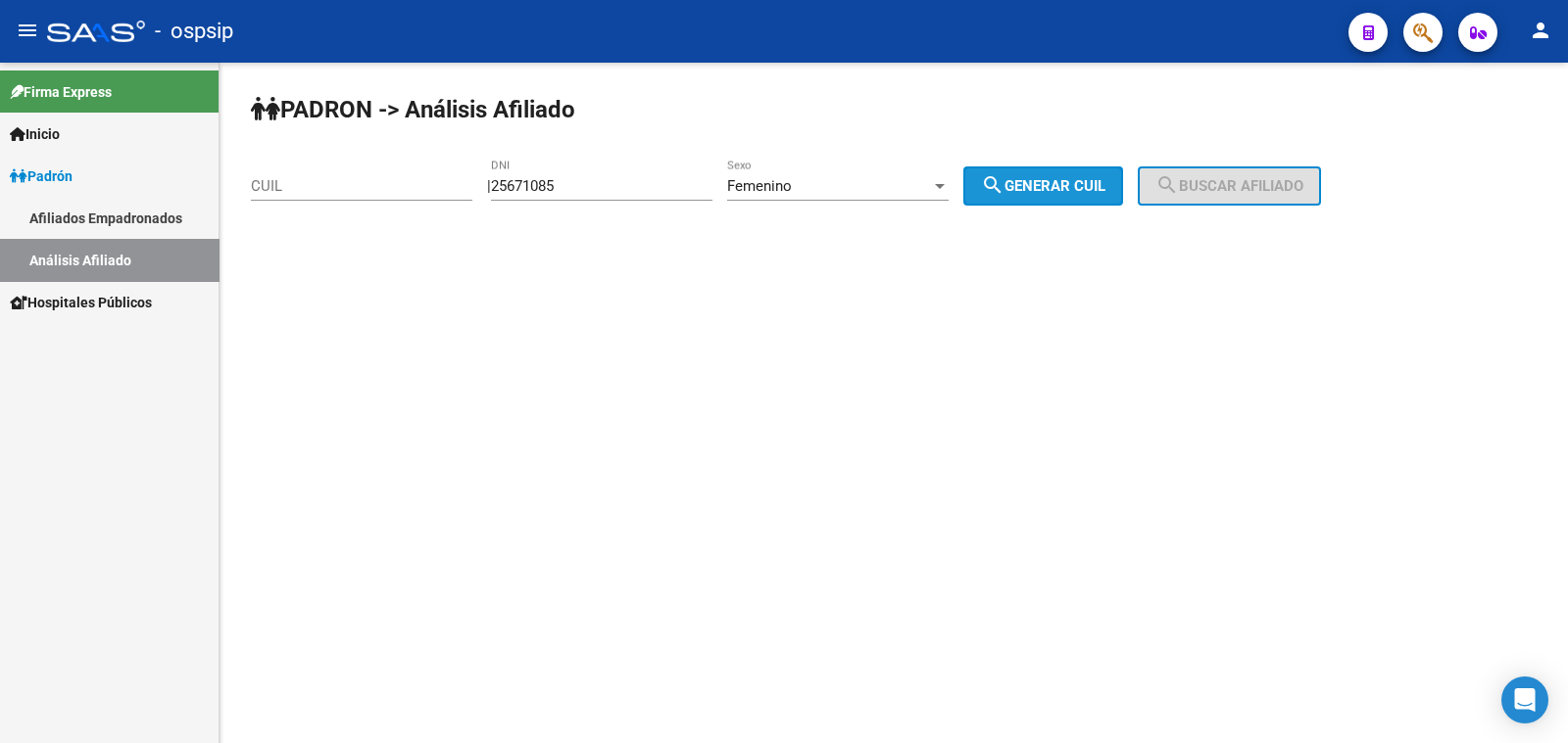
click at [1052, 172] on button "search Generar CUIL" at bounding box center [1043, 185] width 160 height 39
type input "23-25671085-4"
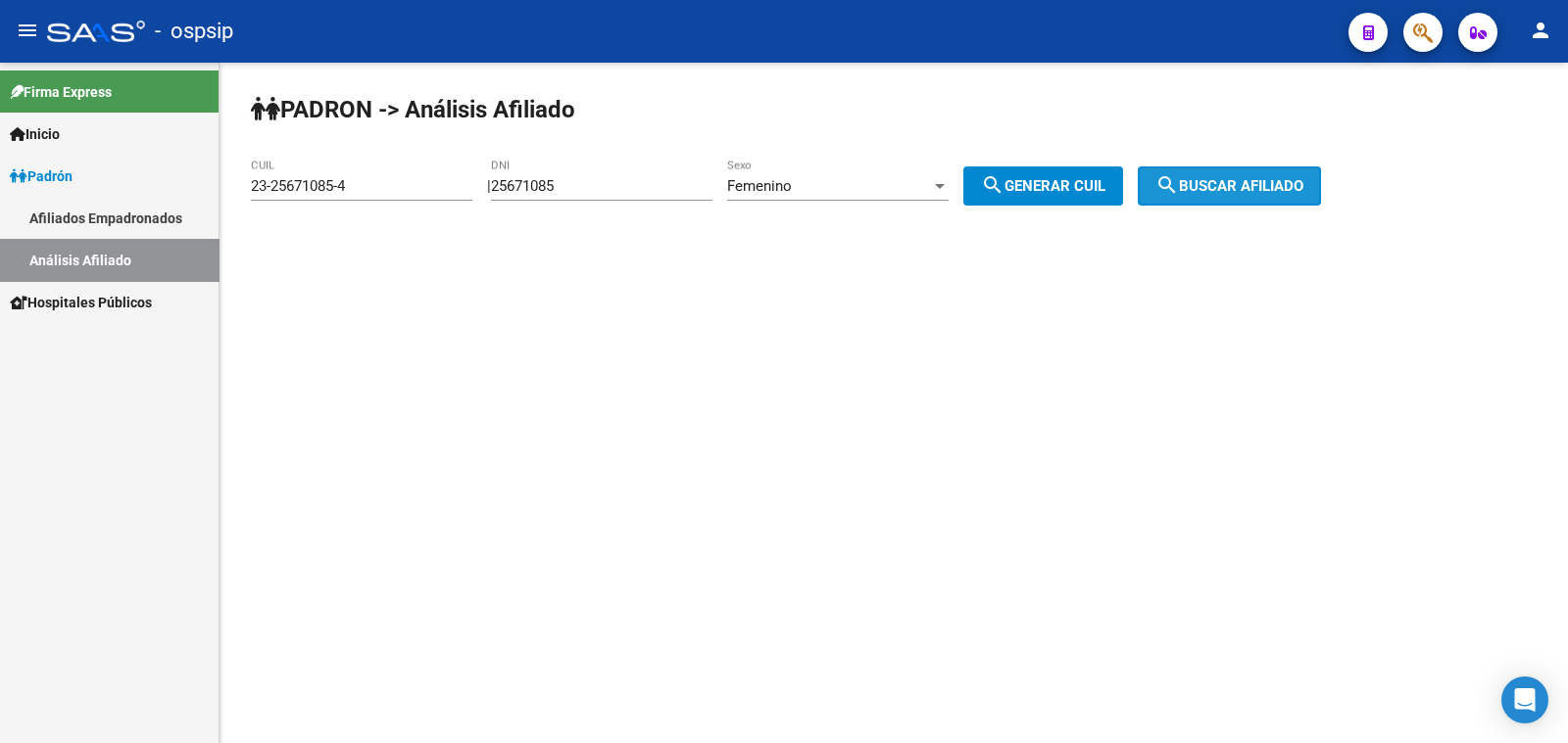
click at [1214, 182] on span "search Buscar afiliado" at bounding box center [1229, 186] width 148 height 18
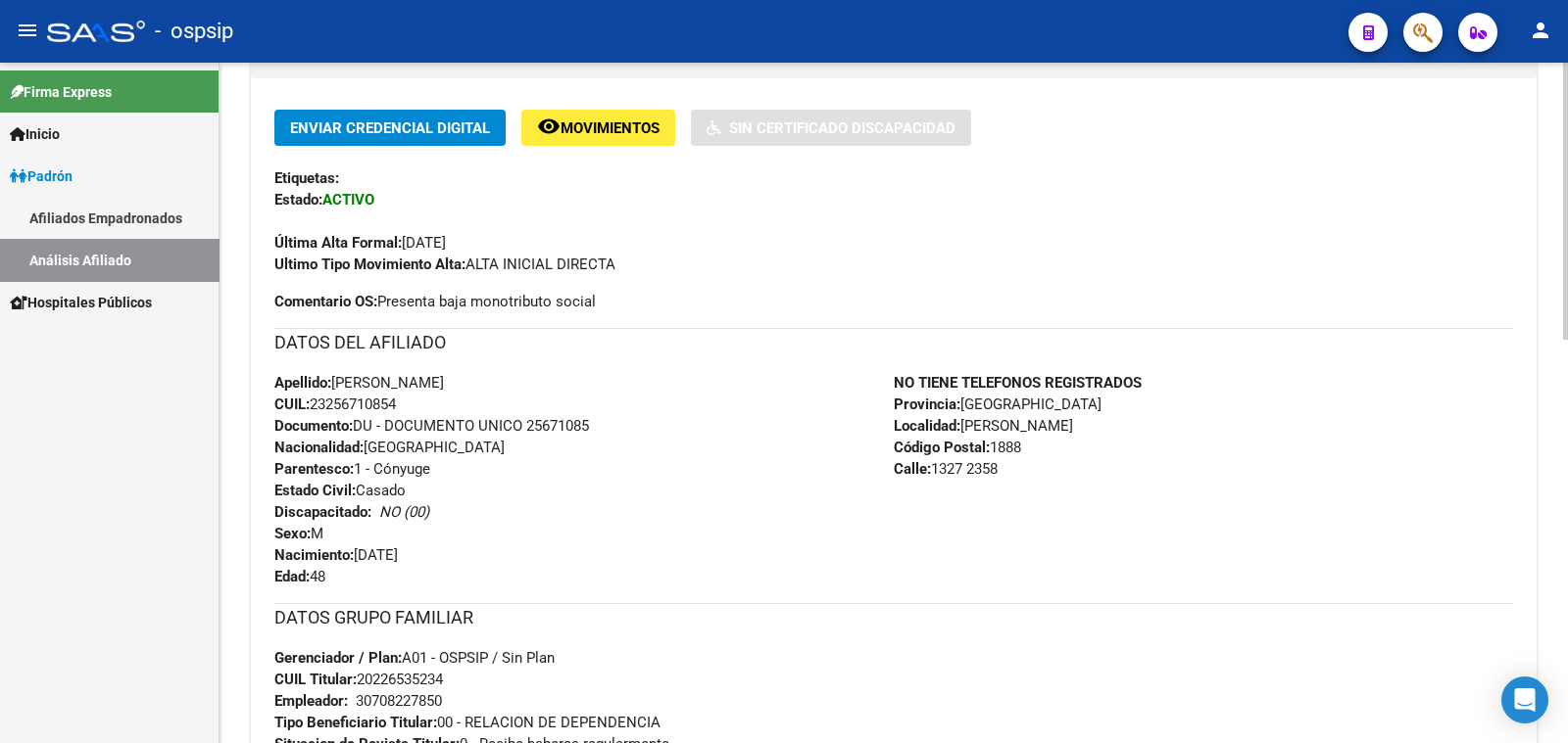
scroll to position [488, 0]
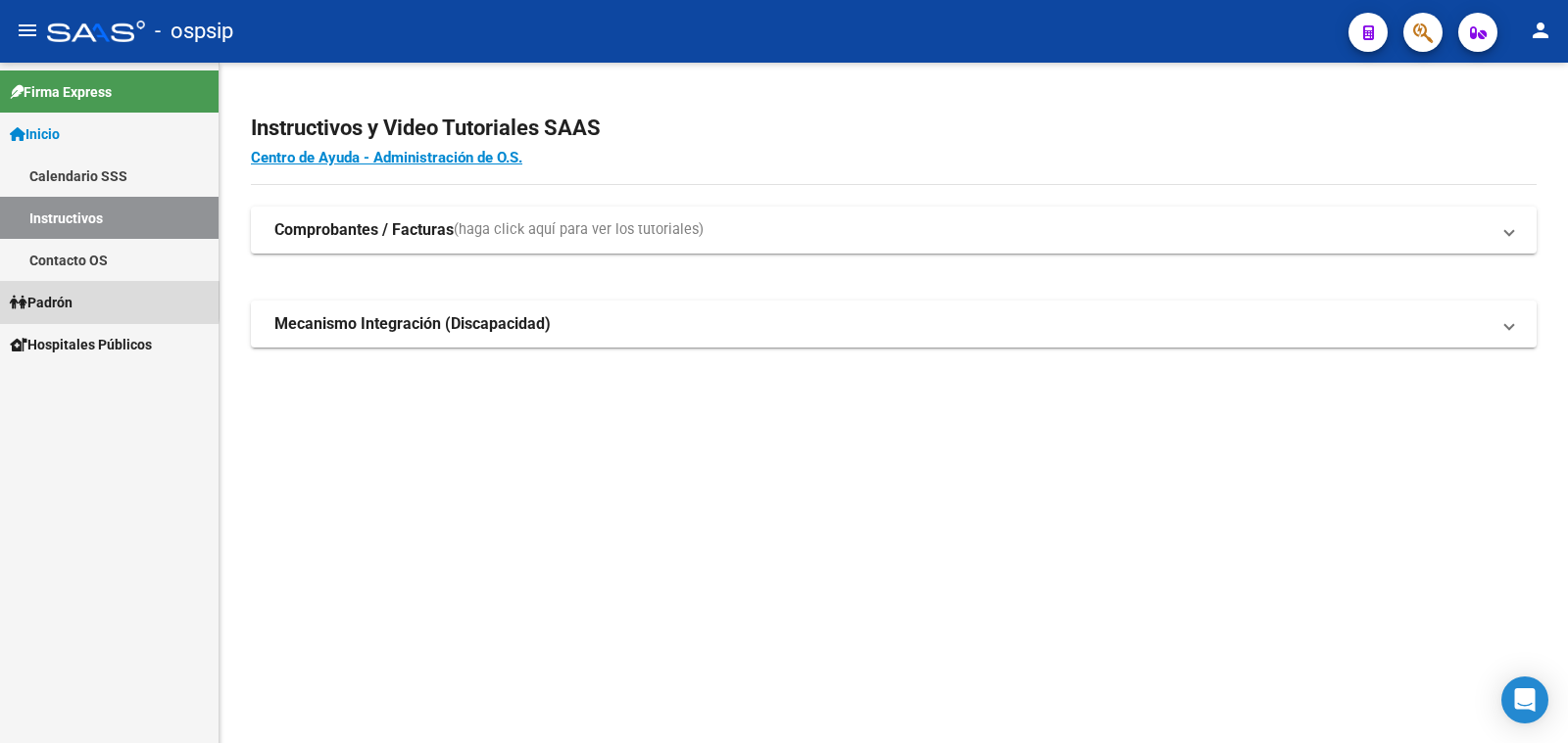
click at [48, 300] on span "Padrón" at bounding box center [41, 302] width 63 height 22
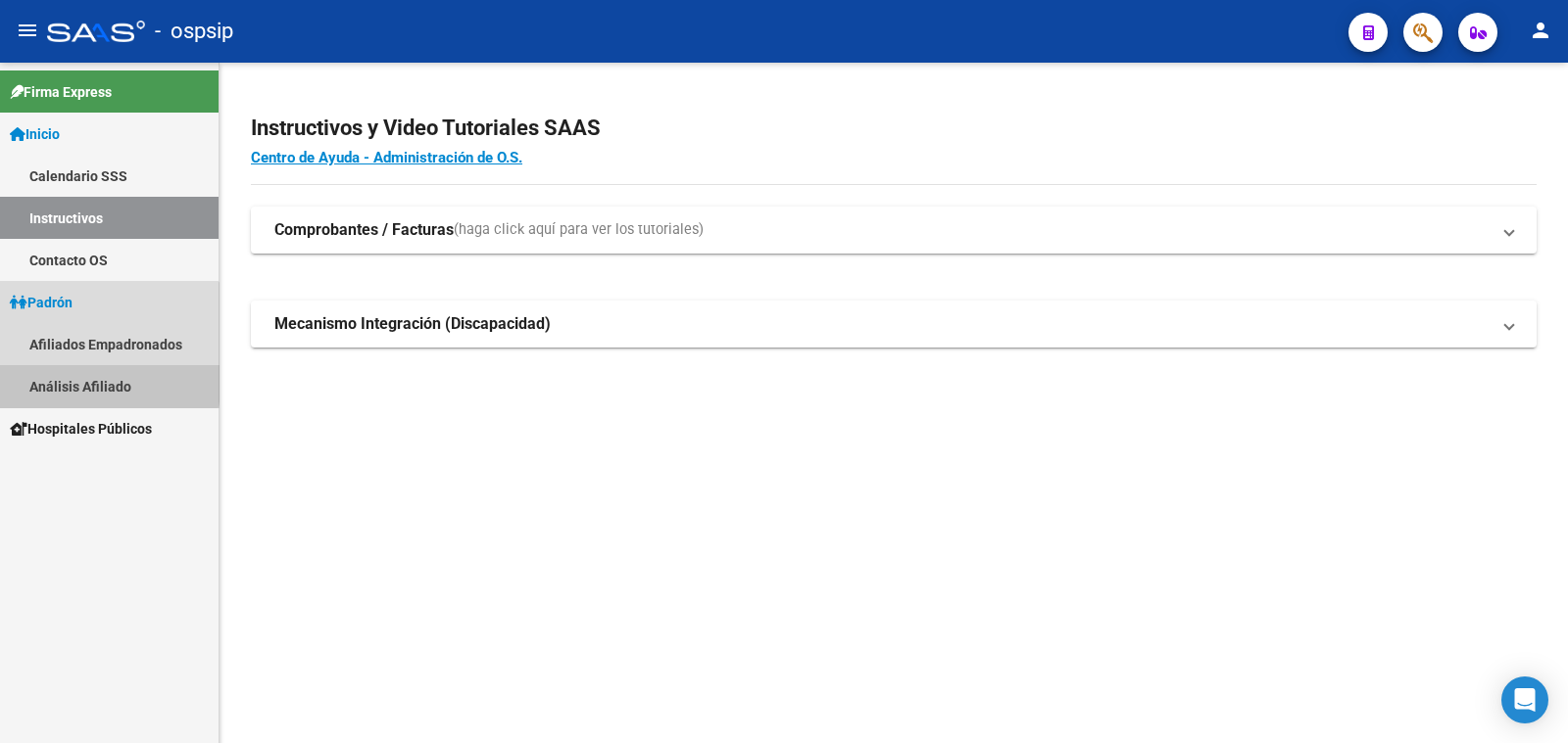
click at [94, 380] on link "Análisis Afiliado" at bounding box center [109, 386] width 219 height 42
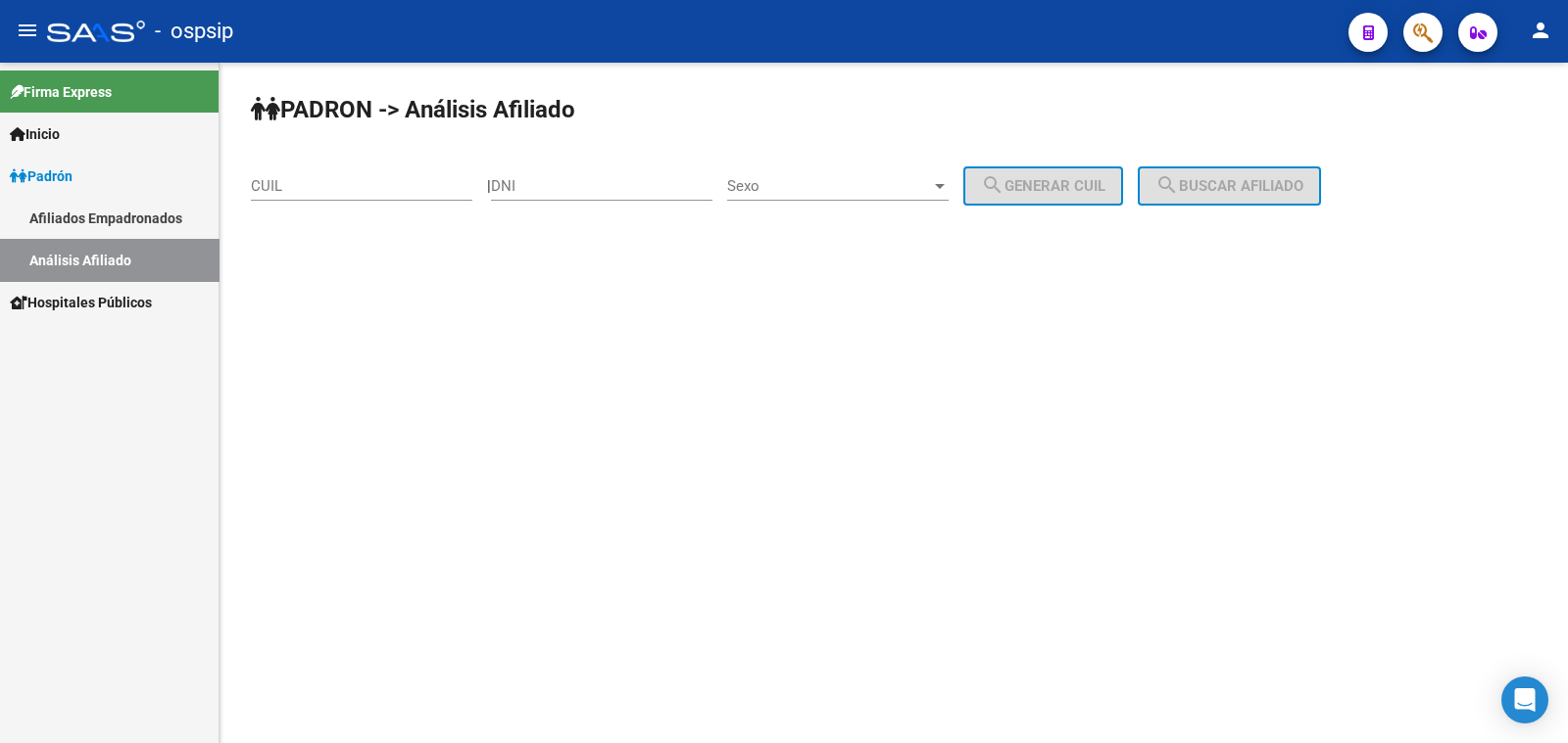
click at [558, 181] on input "DNI" at bounding box center [601, 186] width 222 height 18
click at [861, 191] on span "Sexo" at bounding box center [829, 186] width 204 height 18
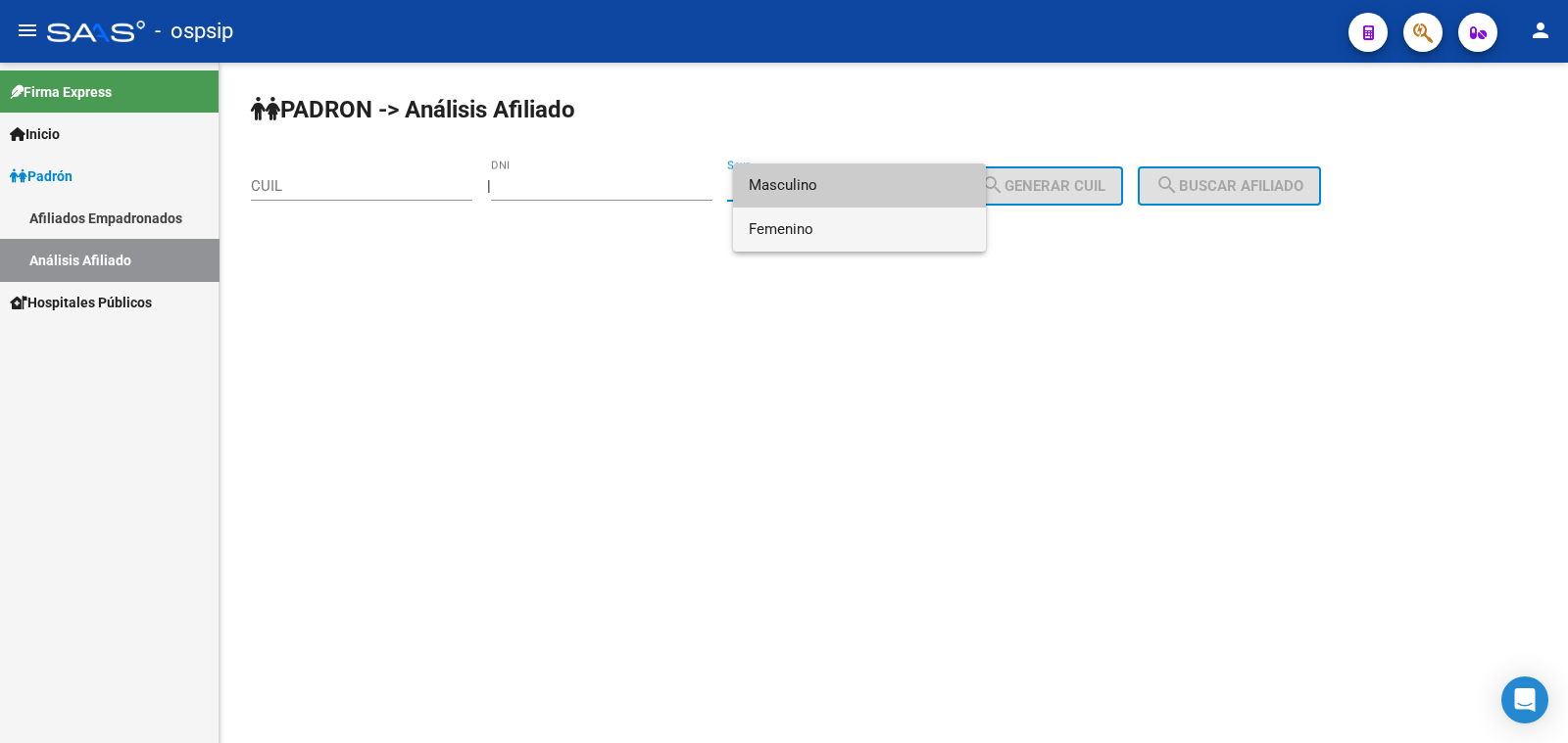
click at [872, 228] on span "Femenino" at bounding box center [859, 230] width 222 height 44
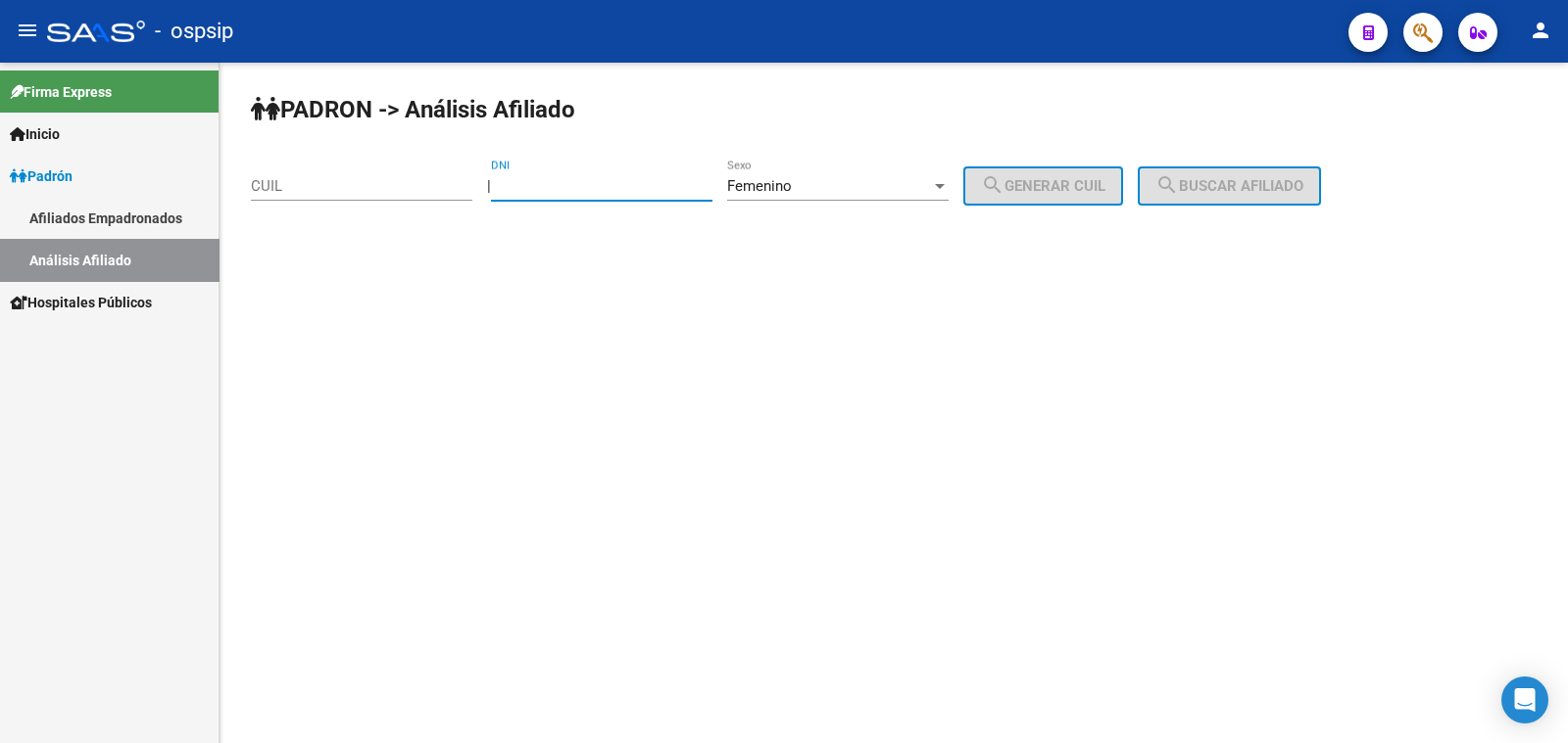
click at [587, 182] on input "DNI" at bounding box center [601, 186] width 222 height 18
type input "25681305"
click at [1075, 177] on span "search Generar CUIL" at bounding box center [1043, 186] width 124 height 18
type input "27-25681305-5"
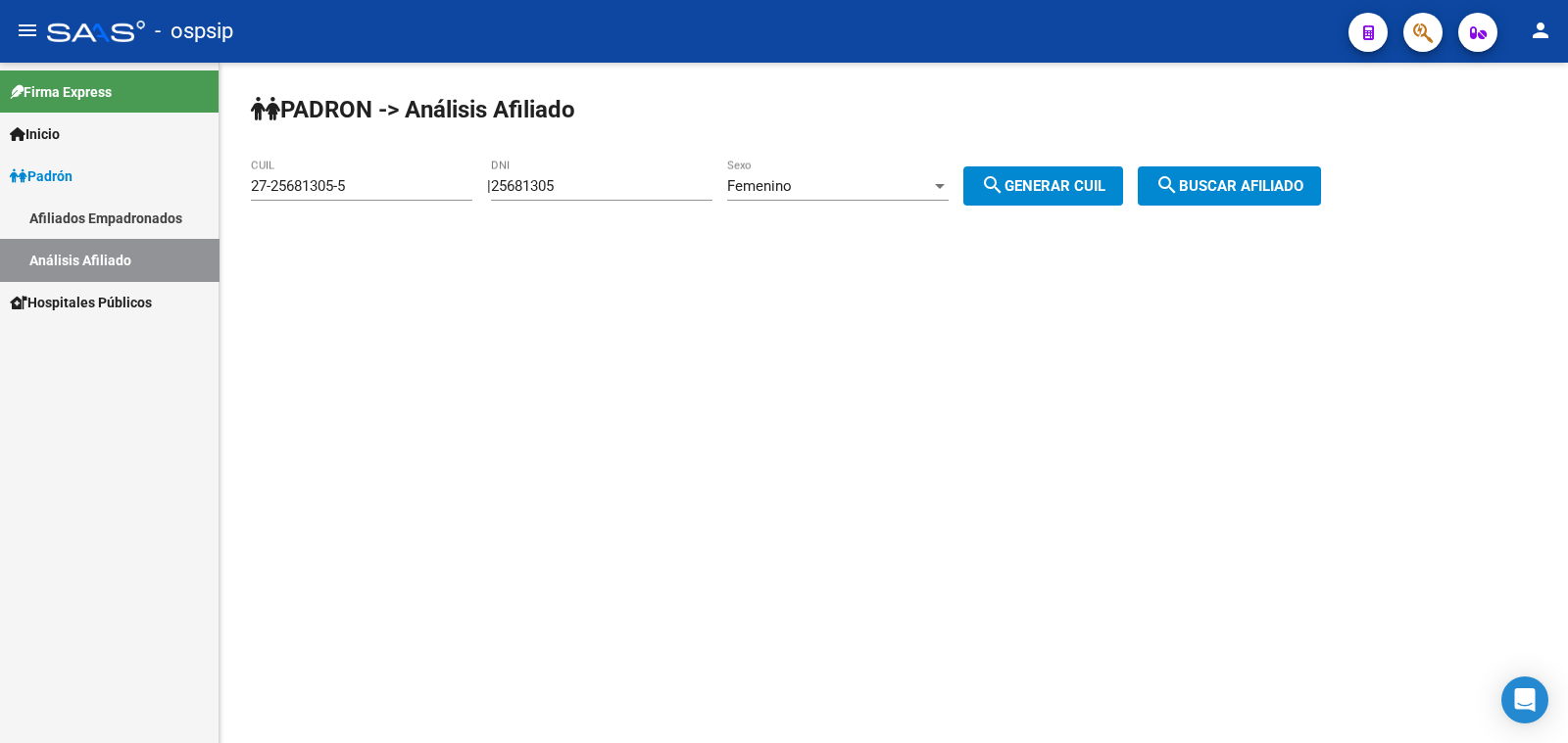
click at [1210, 188] on span "search Buscar afiliado" at bounding box center [1229, 186] width 148 height 18
